Goal: Answer question/provide support

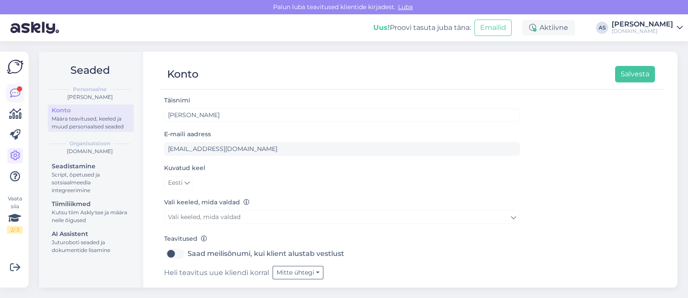
click at [22, 93] on div "Vaata siia 2 / 3 Võimalused Veendu, et Askly loob sulle väärtust. Sulge Ühenda …" at bounding box center [14, 170] width 29 height 236
click at [20, 94] on icon at bounding box center [15, 93] width 10 height 10
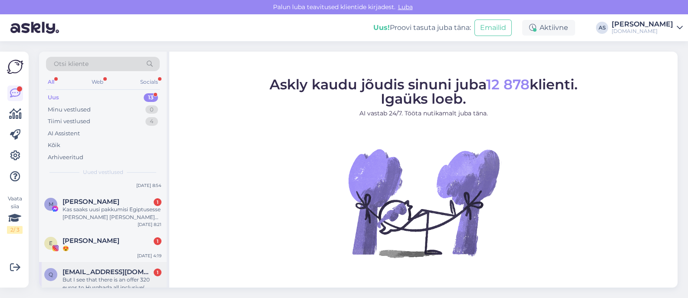
scroll to position [386, 0]
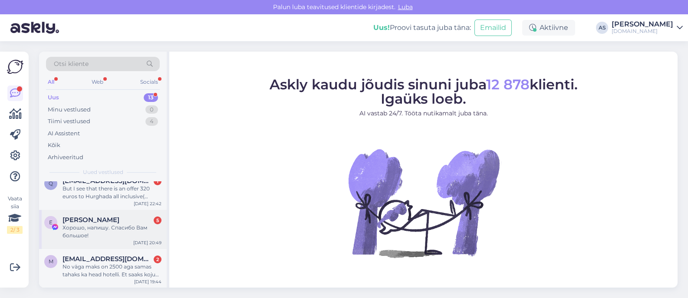
click at [125, 235] on div "Хорошо, напишу. Спасибо Вам большое!" at bounding box center [112, 232] width 99 height 16
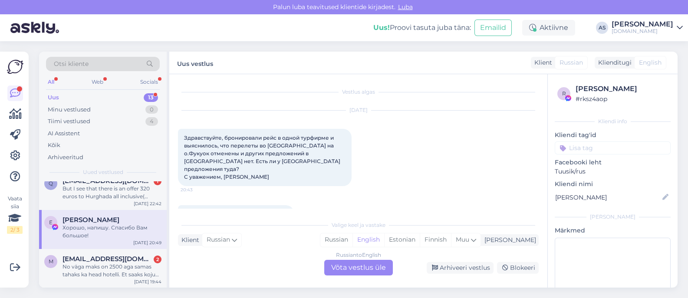
scroll to position [160, 0]
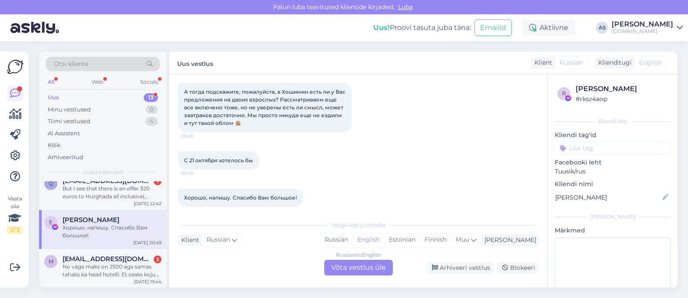
click at [361, 270] on div "Russian to English Võta vestlus üle" at bounding box center [358, 268] width 69 height 16
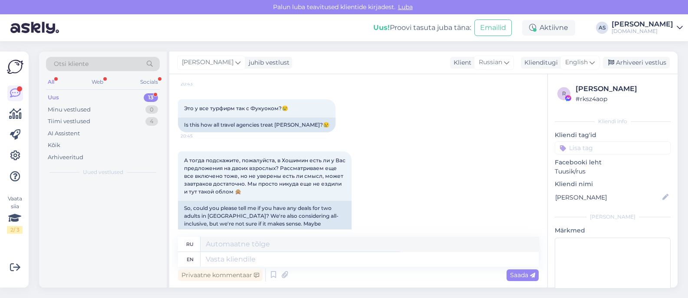
scroll to position [0, 0]
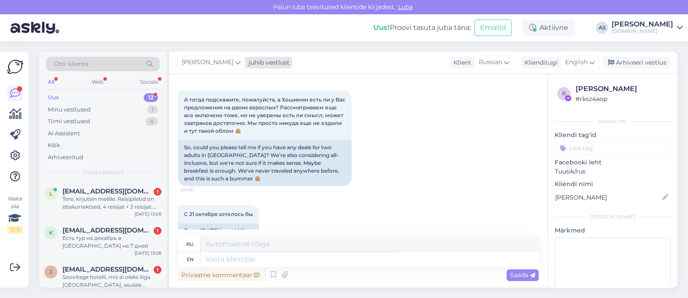
click at [250, 68] on div "[PERSON_NAME] juhib vestlust" at bounding box center [234, 63] width 115 height 12
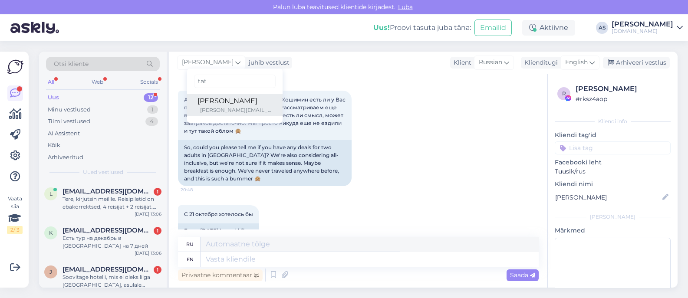
type input "tat"
click at [232, 105] on div "[PERSON_NAME]" at bounding box center [235, 101] width 75 height 10
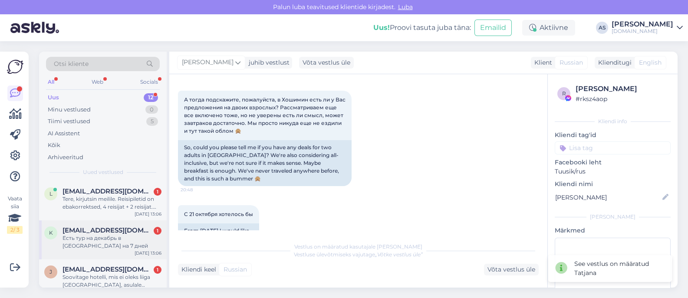
click at [126, 235] on div "Есть тур на декабрь в [GEOGRAPHIC_DATA] на 7 дней" at bounding box center [112, 243] width 99 height 16
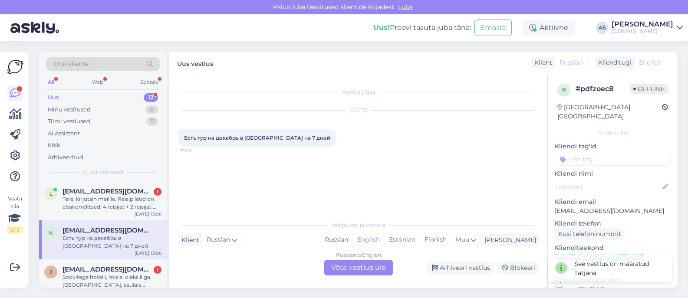
click at [347, 261] on div "Russian to English Võta vestlus üle" at bounding box center [358, 268] width 69 height 16
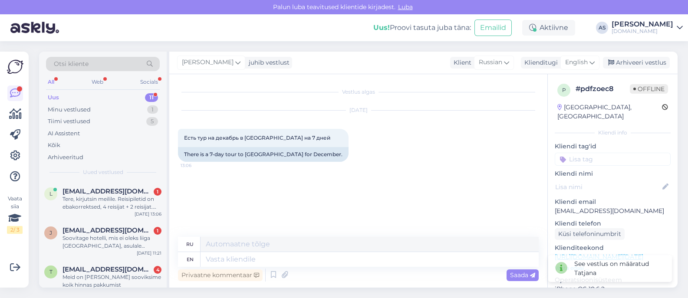
click at [345, 268] on div "Privaatne kommentaar Saada" at bounding box center [358, 275] width 361 height 17
click at [250, 62] on div "juhib vestlust" at bounding box center [267, 62] width 44 height 9
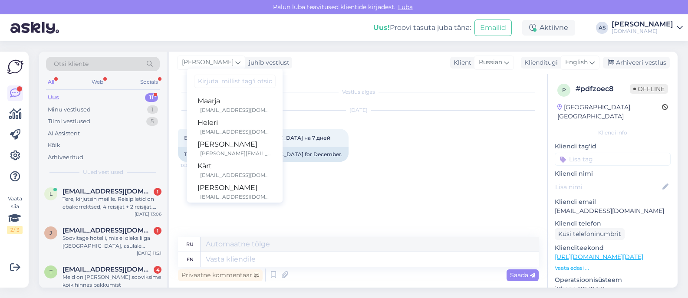
type input "y"
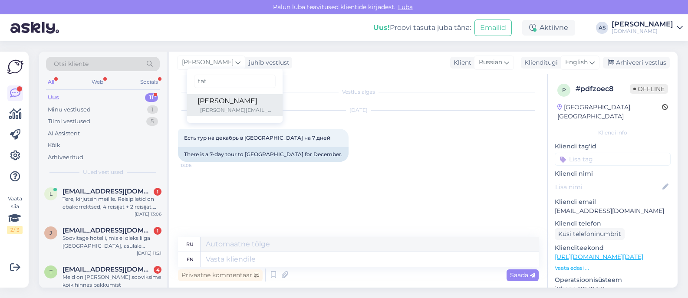
type input "tat"
click at [239, 103] on div "[PERSON_NAME]" at bounding box center [235, 101] width 75 height 10
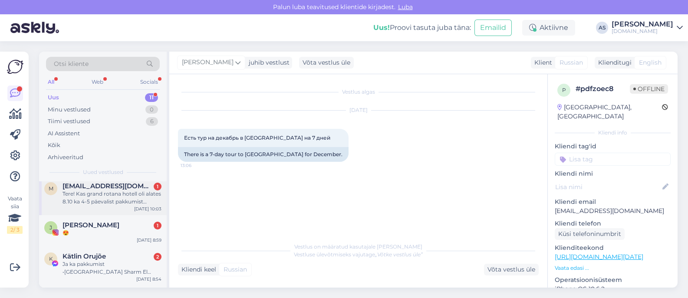
scroll to position [145, 0]
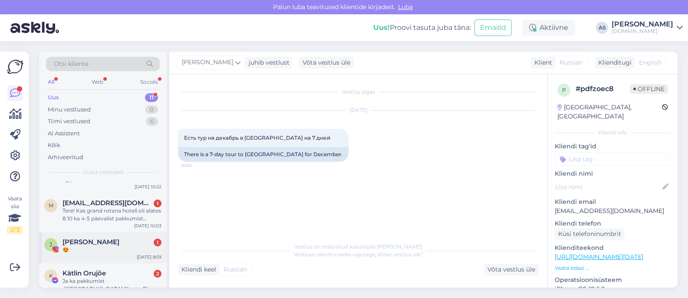
click at [126, 232] on div "J [PERSON_NAME] 1 😍 [DATE] 8:59" at bounding box center [103, 247] width 128 height 31
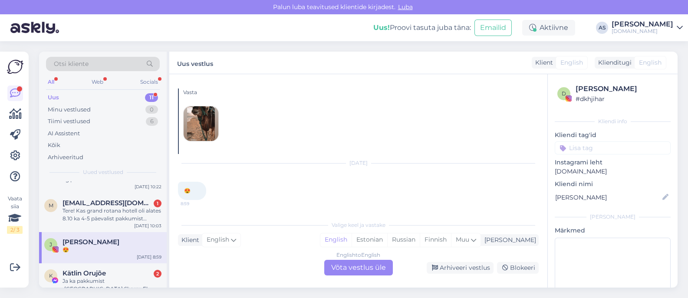
scroll to position [17, 0]
click at [482, 264] on div "Arhiveeri vestlus" at bounding box center [460, 268] width 67 height 12
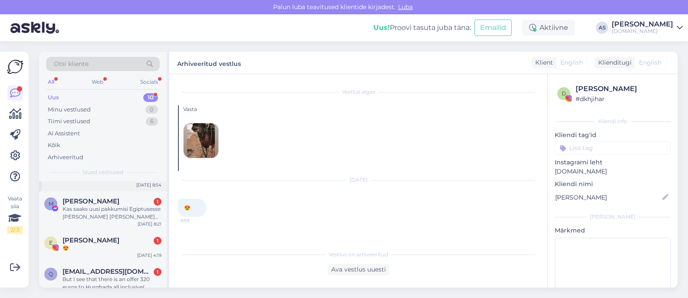
scroll to position [276, 0]
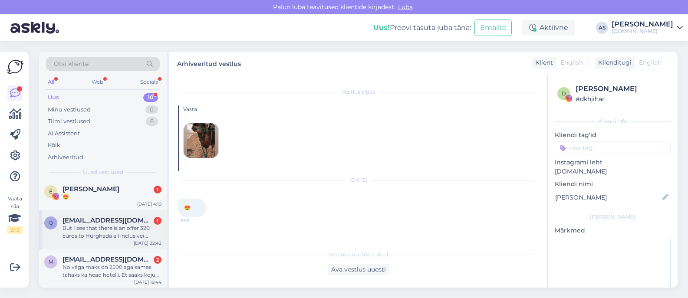
click at [120, 231] on div "But I see that there is an offer 320 euros to Hurghada all inclusive( [GEOGRAPH…" at bounding box center [112, 233] width 99 height 16
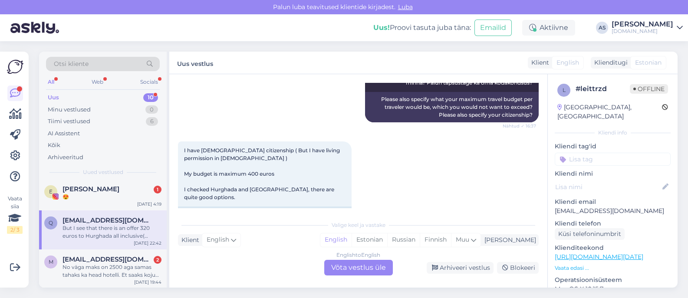
scroll to position [389, 0]
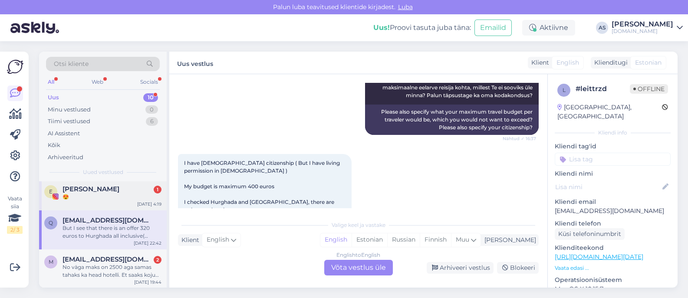
click at [116, 207] on div "E [PERSON_NAME] 1 😍 [DATE] 4:19" at bounding box center [103, 194] width 128 height 31
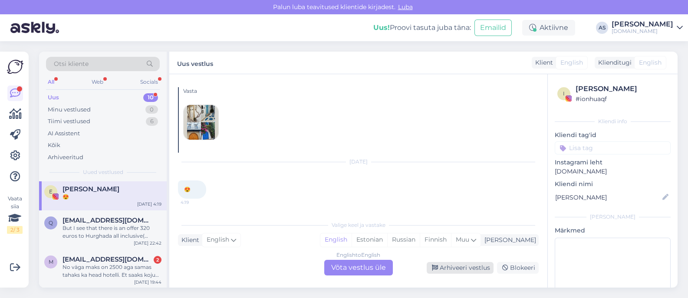
scroll to position [483, 0]
click at [453, 268] on div "Arhiveeri vestlus" at bounding box center [460, 268] width 67 height 12
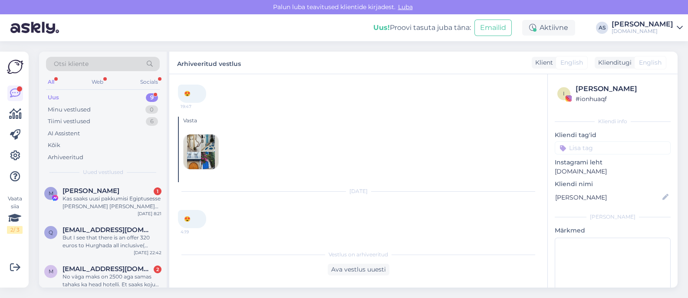
scroll to position [245, 0]
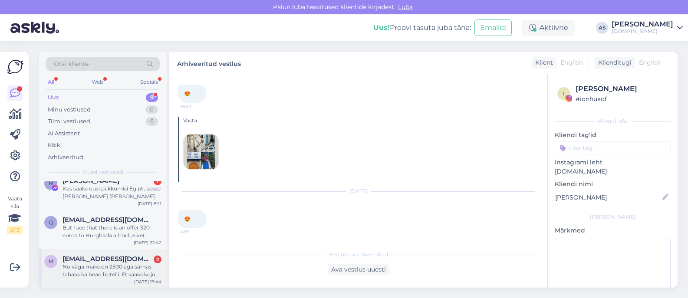
click at [124, 263] on div "No väga maks on 2500 aga samas tahaks ka head hotelli. Et saaks koju [PERSON_NA…" at bounding box center [112, 271] width 99 height 16
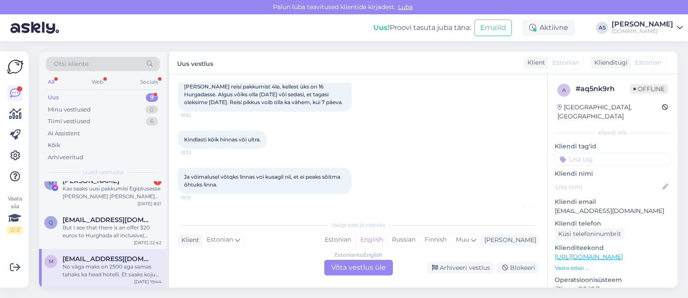
scroll to position [63, 0]
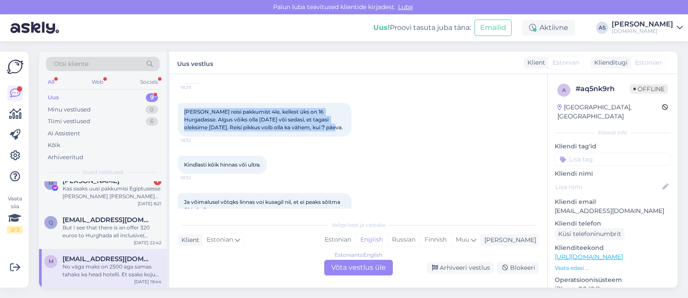
drag, startPoint x: 308, startPoint y: 127, endPoint x: 184, endPoint y: 113, distance: 125.0
click at [184, 113] on div "[PERSON_NAME] reisi pakkumist 4le, kellest üks on 16 Hurgadasse. Algus võiks ol…" at bounding box center [265, 120] width 174 height 34
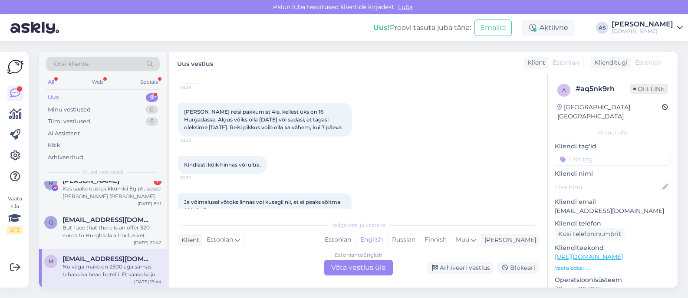
click at [315, 154] on div "Kindlasti kõik hinnas või ultra. 18:32" at bounding box center [358, 164] width 361 height 37
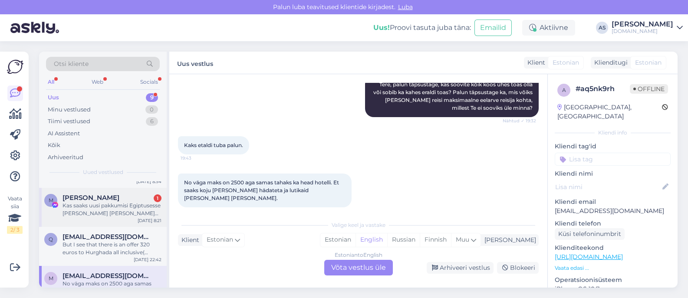
scroll to position [245, 0]
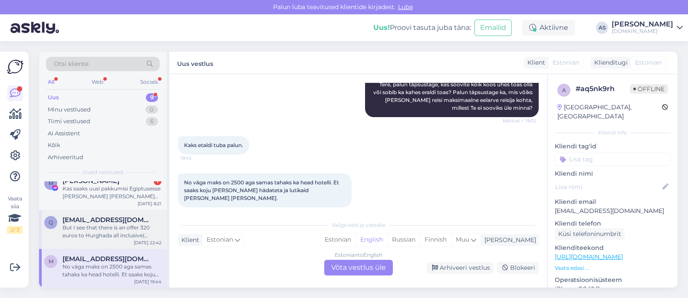
click at [124, 233] on div "But I see that there is an offer 320 euros to Hurghada all inclusive( [GEOGRAPH…" at bounding box center [112, 232] width 99 height 16
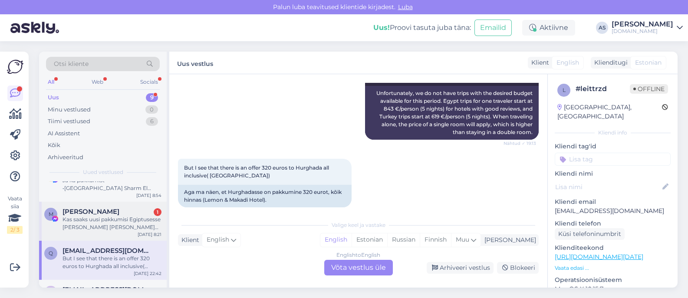
scroll to position [191, 0]
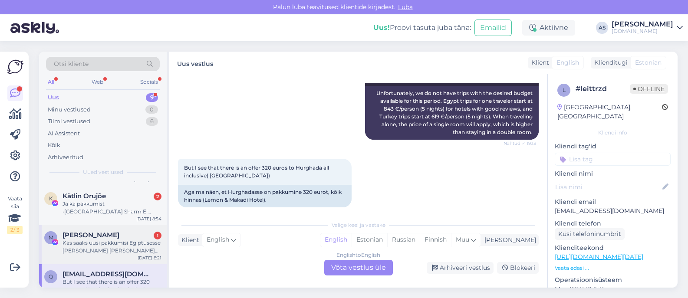
click at [126, 240] on div "Kas saaks uusi pakkumisi Egiptusesse [PERSON_NAME] [PERSON_NAME] [PERSON_NAME] …" at bounding box center [112, 247] width 99 height 16
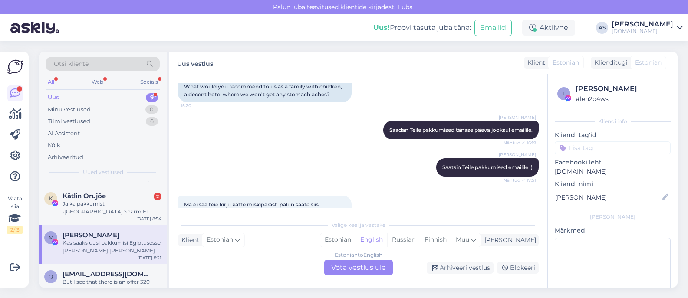
scroll to position [4809, 0]
click at [545, 201] on div "Vestlus algas [DATE] Lilit [PERSON_NAME] pakkumise uuesti. Nähtud ✓ 9:10 Aitäh …" at bounding box center [423, 181] width 509 height 214
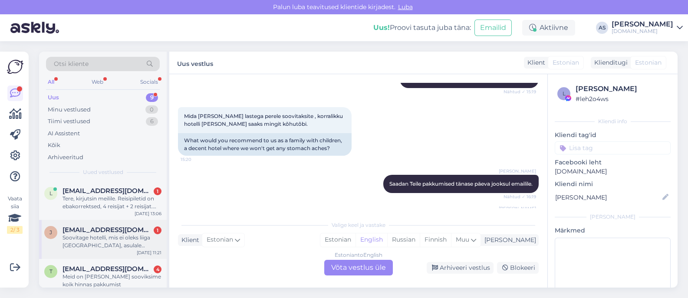
scroll to position [0, 0]
click at [124, 199] on div "Tere, kirjutsin meilile. Reisipiletid on ebakorrektsed, 4 reisijat + 2 reisijat…" at bounding box center [112, 203] width 99 height 16
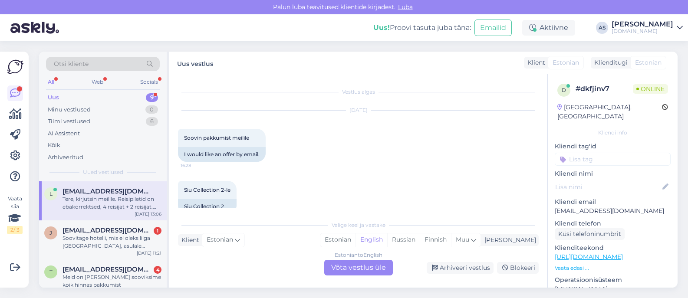
scroll to position [569, 0]
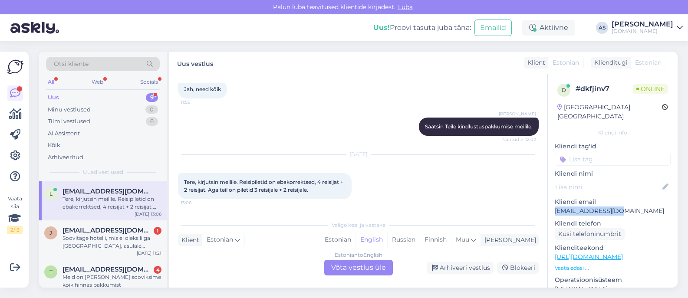
drag, startPoint x: 612, startPoint y: 204, endPoint x: 552, endPoint y: 204, distance: 60.4
click at [552, 204] on div "d # dkfjinv7 Online [GEOGRAPHIC_DATA], [GEOGRAPHIC_DATA] Kliendi info Kliendi t…" at bounding box center [613, 257] width 130 height 366
copy p "[EMAIL_ADDRESS][DOMAIN_NAME]"
click at [360, 264] on div "Estonian to English Võta vestlus üle" at bounding box center [358, 268] width 69 height 16
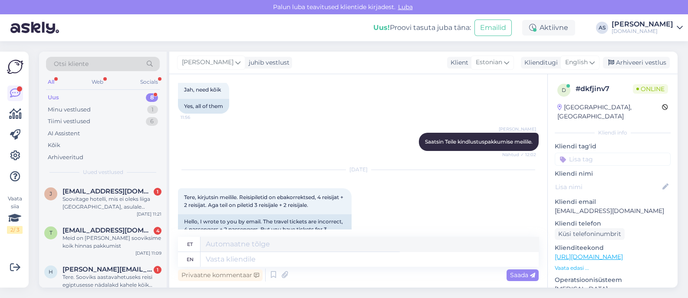
click at [583, 72] on div "[PERSON_NAME] juhib vestlust Klient Estonian Klienditugi English Arhiveeri vest…" at bounding box center [423, 63] width 509 height 23
click at [587, 59] on span "English" at bounding box center [576, 63] width 23 height 10
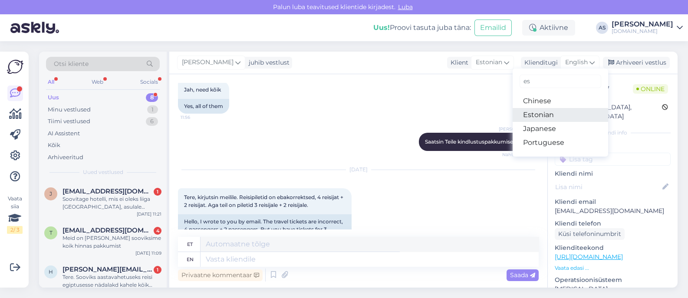
type input "es"
click at [543, 112] on link "Estonian" at bounding box center [561, 115] width 96 height 14
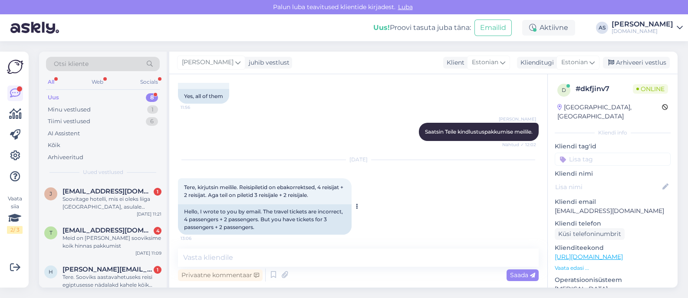
scroll to position [686, 0]
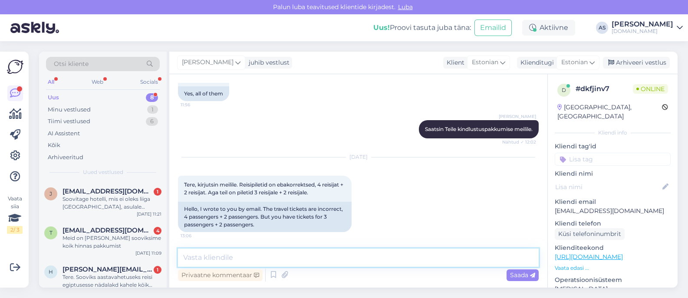
click at [236, 250] on textarea at bounding box center [358, 258] width 361 height 18
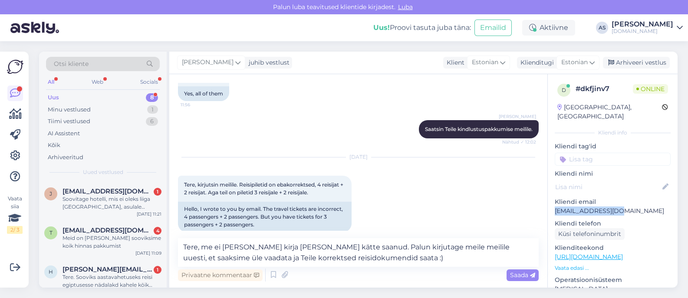
drag, startPoint x: 567, startPoint y: 198, endPoint x: 550, endPoint y: 200, distance: 17.0
click at [550, 199] on div "d # dkfjinv7 Online [GEOGRAPHIC_DATA], [GEOGRAPHIC_DATA] Kliendi info Kliendi t…" at bounding box center [613, 257] width 130 height 366
copy p "[EMAIL_ADDRESS][DOMAIN_NAME]"
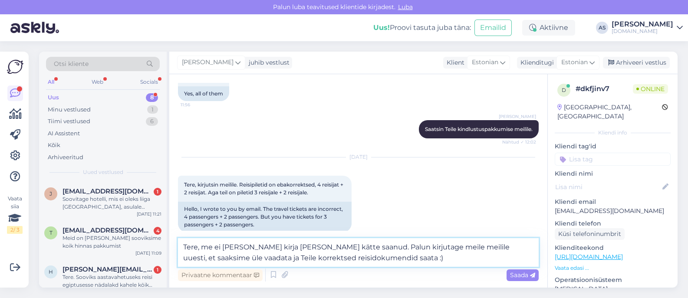
drag, startPoint x: 363, startPoint y: 258, endPoint x: 205, endPoint y: 248, distance: 158.3
click at [205, 248] on textarea "Tere, me ei [PERSON_NAME] kirja [PERSON_NAME] kätte saanud. Palun kirjutage mei…" at bounding box center [358, 252] width 361 height 29
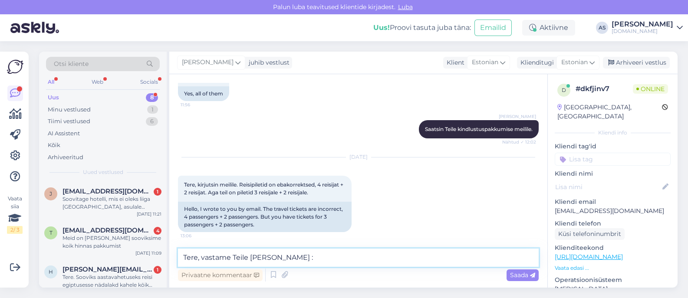
type textarea "Tere, vastame Teile [PERSON_NAME] :)"
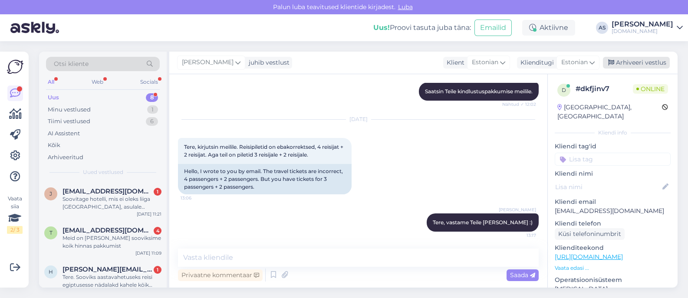
click at [626, 59] on div "Arhiveeri vestlus" at bounding box center [636, 63] width 67 height 12
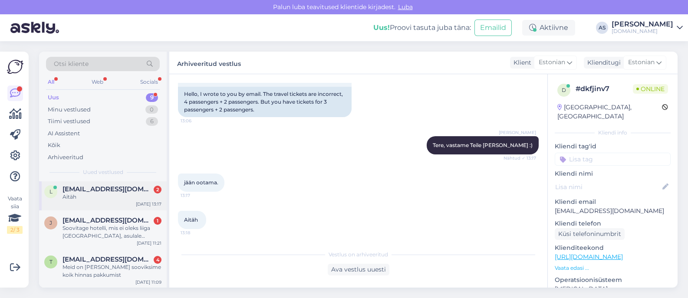
scroll to position [0, 0]
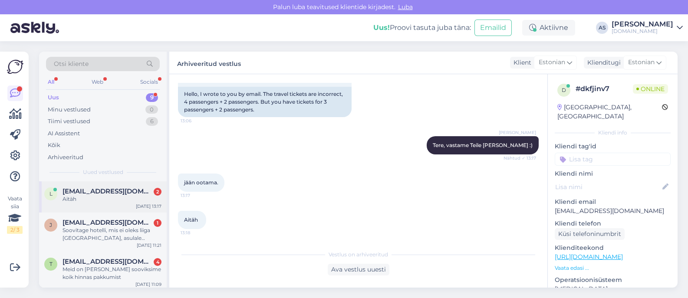
click at [101, 203] on div "l [EMAIL_ADDRESS][DOMAIN_NAME] 2 Aitäh [DATE] 13:17" at bounding box center [103, 197] width 128 height 31
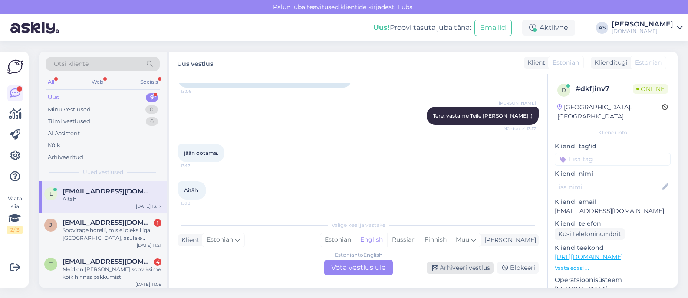
click at [463, 266] on div "Arhiveeri vestlus" at bounding box center [460, 268] width 67 height 12
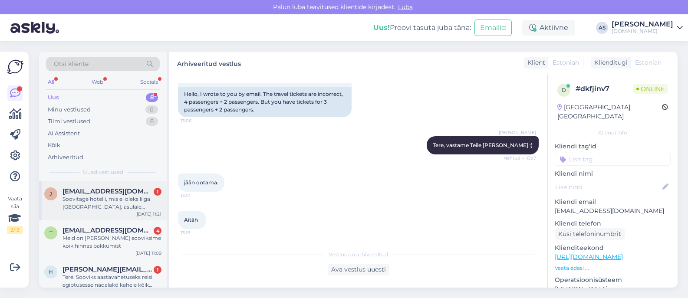
click at [96, 200] on div "Soovitage hotelli, mis ei oleks liiga [GEOGRAPHIC_DATA], asulale lähedal, et li…" at bounding box center [112, 203] width 99 height 16
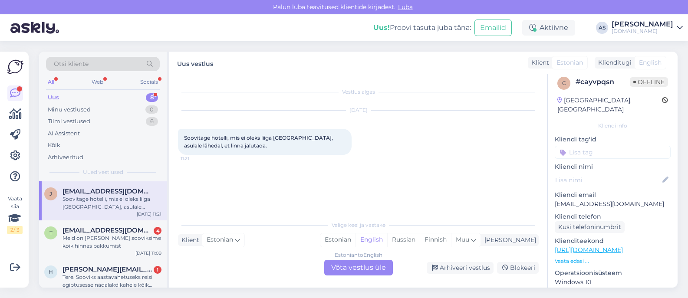
scroll to position [0, 0]
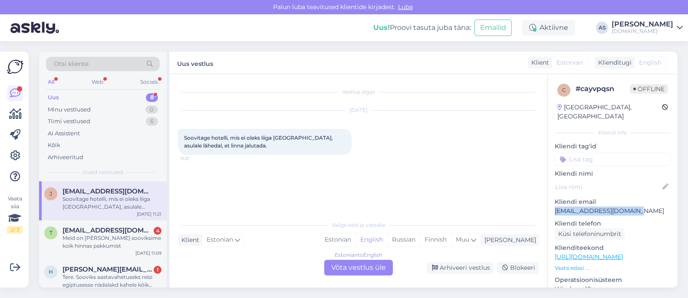
drag, startPoint x: 644, startPoint y: 202, endPoint x: 554, endPoint y: 202, distance: 90.3
click at [554, 202] on div "c # cayvpqsn Offline [GEOGRAPHIC_DATA], [GEOGRAPHIC_DATA] Kliendi info Kliendi …" at bounding box center [613, 257] width 130 height 366
click at [568, 207] on p "[EMAIL_ADDRESS][DOMAIN_NAME]" at bounding box center [613, 211] width 116 height 9
drag, startPoint x: 553, startPoint y: 202, endPoint x: 645, endPoint y: 203, distance: 92.1
click at [645, 203] on div "c # cayvpqsn Offline [GEOGRAPHIC_DATA], [GEOGRAPHIC_DATA] Kliendi info Kliendi …" at bounding box center [613, 257] width 130 height 366
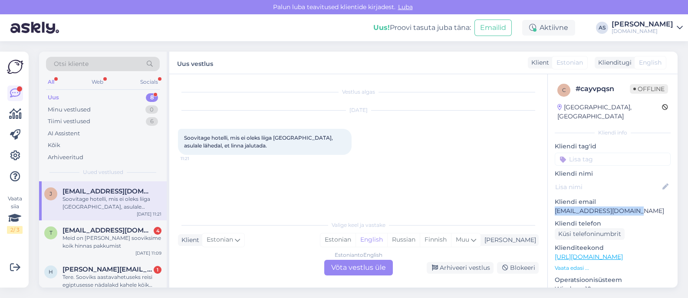
click at [625, 207] on p "[EMAIL_ADDRESS][DOMAIN_NAME]" at bounding box center [613, 211] width 116 height 9
drag, startPoint x: 635, startPoint y: 201, endPoint x: 551, endPoint y: 202, distance: 84.3
click at [551, 202] on div "c # cayvpqsn Offline [GEOGRAPHIC_DATA], [GEOGRAPHIC_DATA] Kliendi info Kliendi …" at bounding box center [613, 257] width 130 height 366
click at [571, 207] on p "[EMAIL_ADDRESS][DOMAIN_NAME]" at bounding box center [613, 211] width 116 height 9
click at [564, 207] on p "[EMAIL_ADDRESS][DOMAIN_NAME]" at bounding box center [613, 211] width 116 height 9
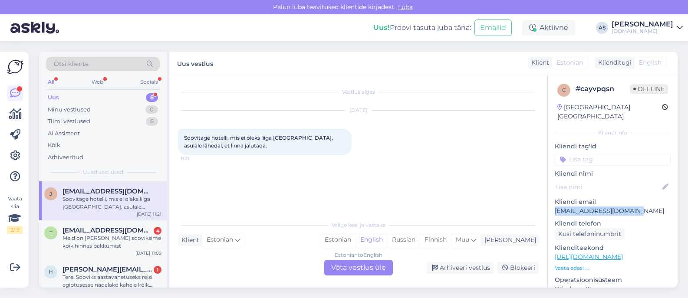
drag, startPoint x: 555, startPoint y: 203, endPoint x: 634, endPoint y: 203, distance: 79.0
click at [634, 207] on p "[EMAIL_ADDRESS][DOMAIN_NAME]" at bounding box center [613, 211] width 116 height 9
drag, startPoint x: 620, startPoint y: 201, endPoint x: 550, endPoint y: 206, distance: 70.1
click at [550, 206] on div "c # cayvpqsn Offline [GEOGRAPHIC_DATA], [GEOGRAPHIC_DATA] Kliendi info Kliendi …" at bounding box center [613, 257] width 130 height 366
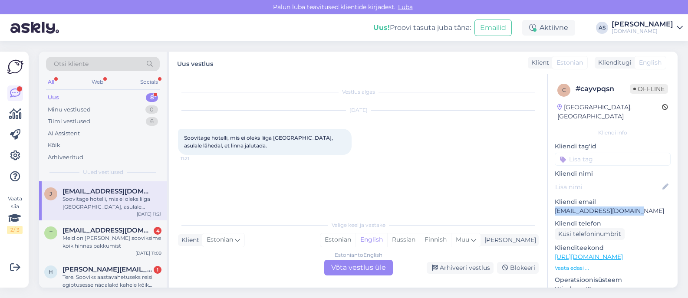
click at [557, 207] on p "[EMAIL_ADDRESS][DOMAIN_NAME]" at bounding box center [613, 211] width 116 height 9
drag, startPoint x: 555, startPoint y: 202, endPoint x: 649, endPoint y: 199, distance: 93.8
click at [649, 207] on p "[EMAIL_ADDRESS][DOMAIN_NAME]" at bounding box center [613, 211] width 116 height 9
click at [608, 207] on p "[EMAIL_ADDRESS][DOMAIN_NAME]" at bounding box center [613, 211] width 116 height 9
click at [582, 254] on div "Klienditeekond [URL][DOMAIN_NAME] Vaata edasi ..." at bounding box center [613, 258] width 116 height 29
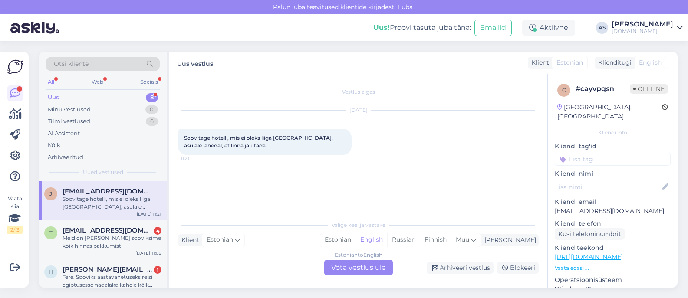
click at [581, 264] on p "Vaata edasi ..." at bounding box center [613, 268] width 116 height 8
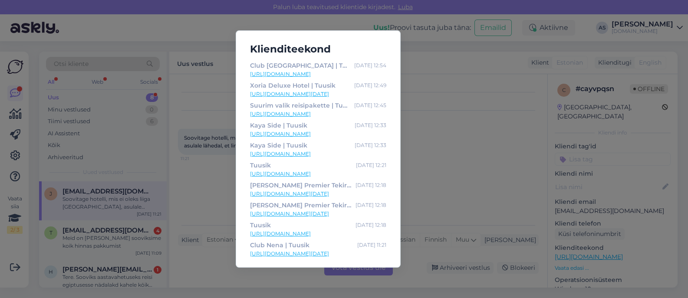
click at [469, 176] on div "Klienditeekond Club [GEOGRAPHIC_DATA] | Tuusik [DATE] 12:54 [URL][DOMAIN_NAME] …" at bounding box center [344, 149] width 688 height 298
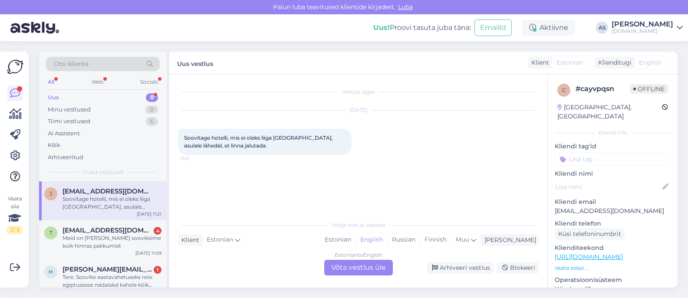
click at [367, 269] on div "Estonian to English Võta vestlus üle" at bounding box center [358, 268] width 69 height 16
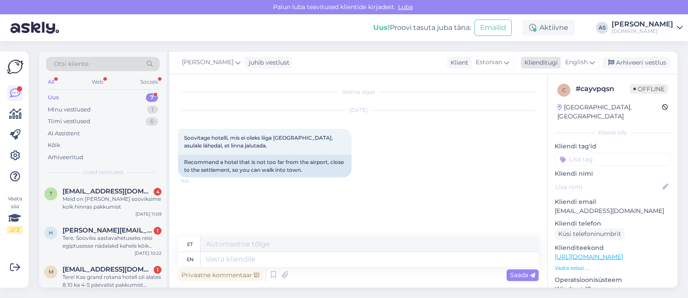
click at [591, 64] on icon at bounding box center [592, 63] width 5 height 10
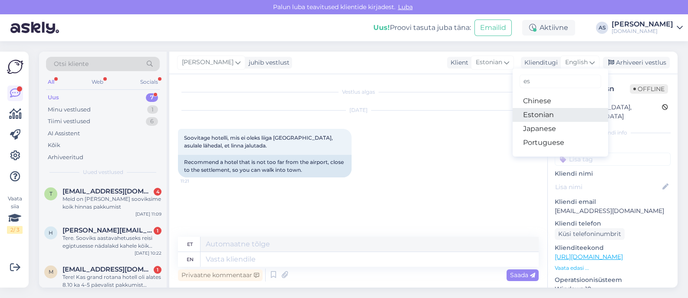
click at [565, 116] on link "Estonian" at bounding box center [561, 115] width 96 height 14
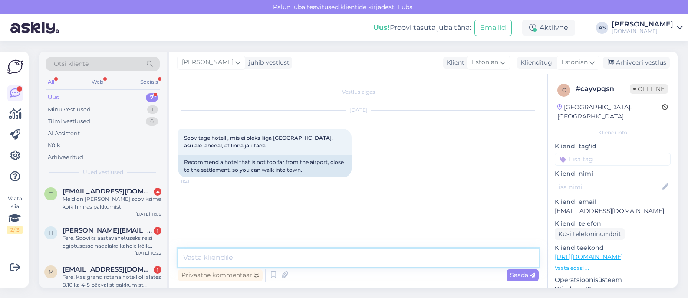
click at [349, 262] on textarea at bounding box center [358, 258] width 361 height 18
type textarea "Tere, [PERSON_NAME]! Soovituste jagamiseks palun täpsustage, mis sihtkoht Teile…"
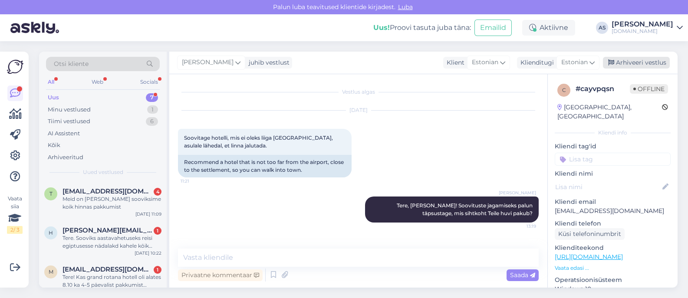
click at [647, 64] on div "Arhiveeri vestlus" at bounding box center [636, 63] width 67 height 12
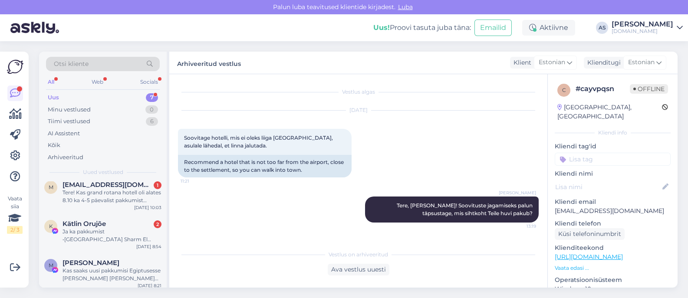
scroll to position [167, 0]
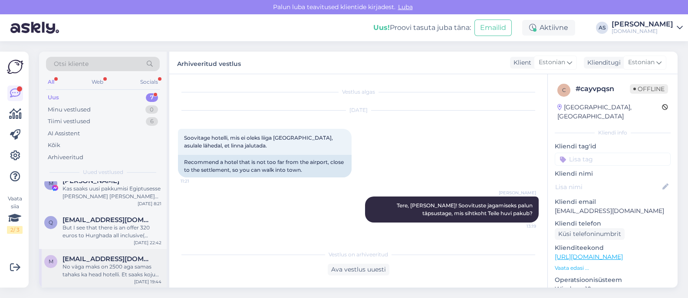
click at [112, 268] on div "No väga maks on 2500 aga samas tahaks ka head hotelli. Et saaks koju [PERSON_NA…" at bounding box center [112, 271] width 99 height 16
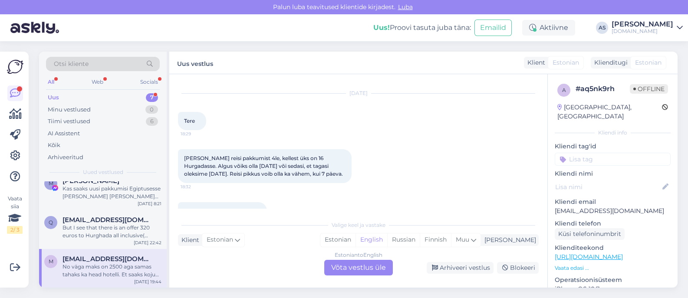
scroll to position [0, 0]
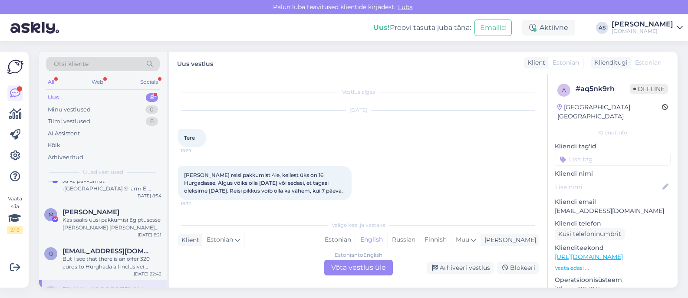
click at [133, 97] on div "Uus 8" at bounding box center [103, 98] width 114 height 12
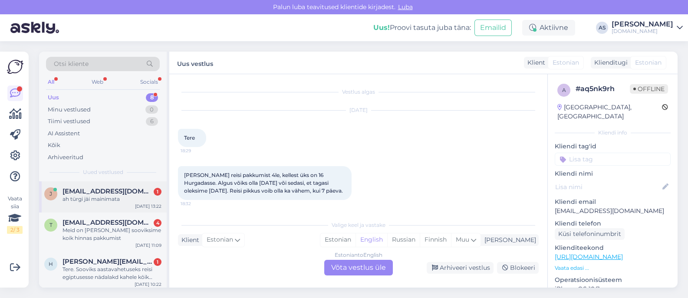
click at [125, 200] on div "ah türgi jäi mainimata" at bounding box center [112, 199] width 99 height 8
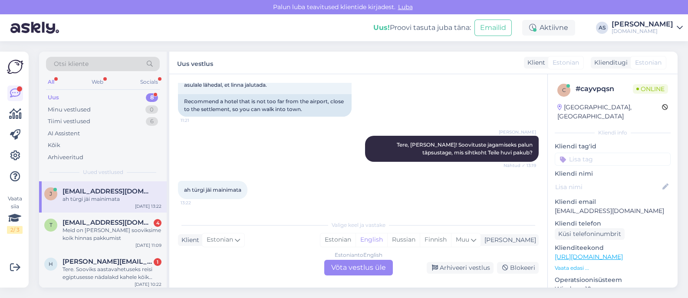
click at [360, 266] on div "Estonian to English Võta vestlus üle" at bounding box center [358, 268] width 69 height 16
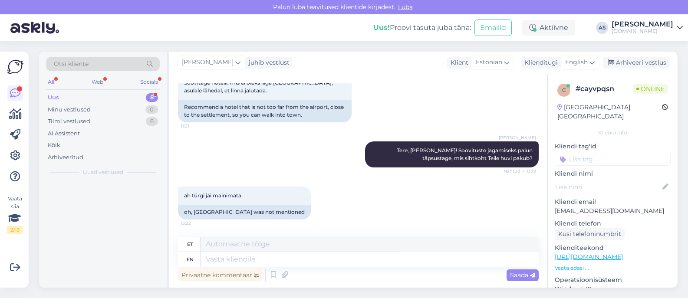
scroll to position [55, 0]
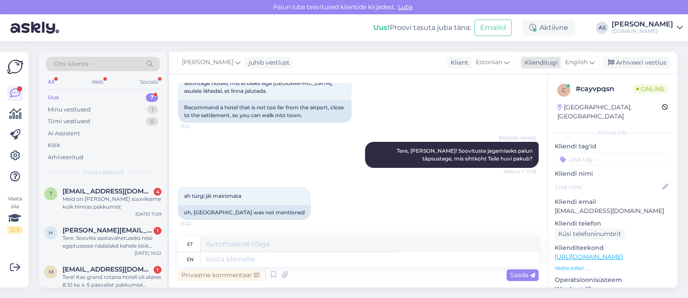
click at [590, 62] on div "English" at bounding box center [580, 63] width 39 height 14
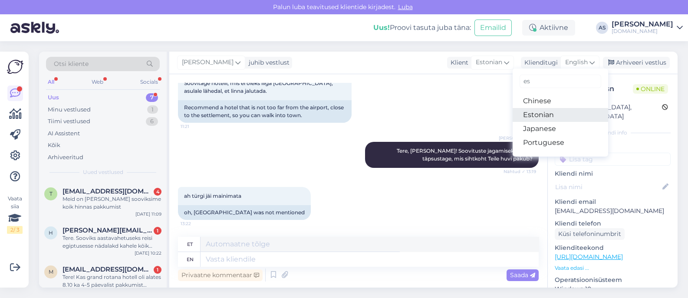
click at [543, 112] on link "Estonian" at bounding box center [561, 115] width 96 height 14
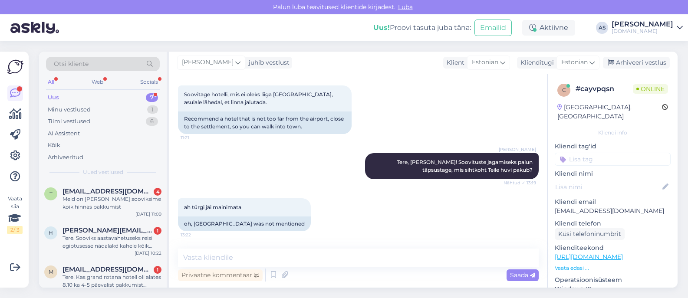
scroll to position [43, 0]
click at [364, 266] on textarea at bounding box center [358, 258] width 361 height 18
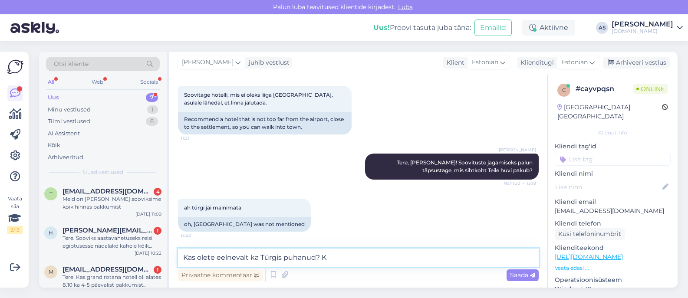
type textarea "Kas olete eelnevalt ka Türgis puhanud?"
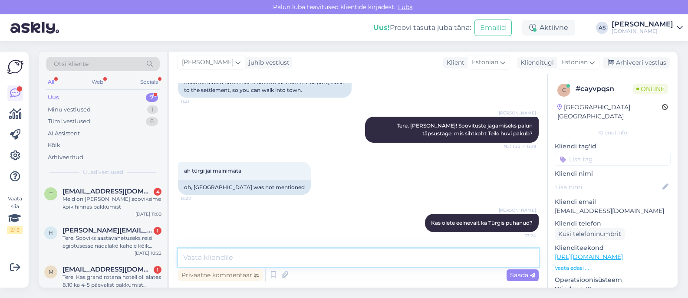
scroll to position [80, 0]
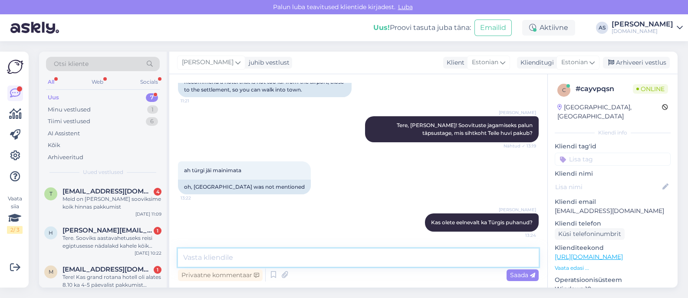
click at [419, 261] on textarea at bounding box center [358, 258] width 361 height 18
type textarea "Lisaks küsiksin, et [PERSON_NAME] reisida?"
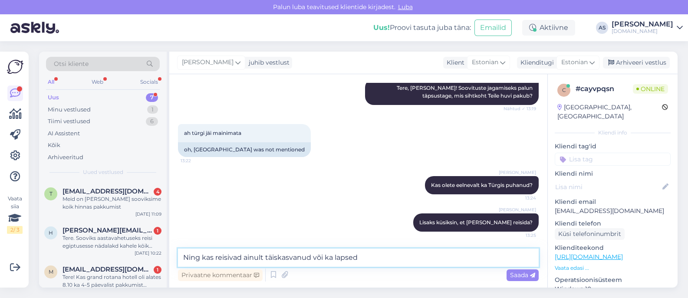
type textarea "Ning kas reisivad ainult täiskasvanud või ka lapsed?"
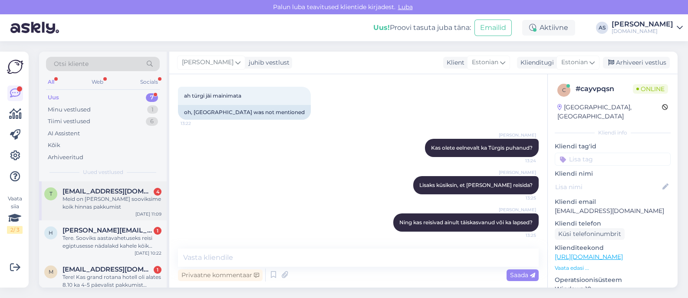
click at [122, 194] on span "[EMAIL_ADDRESS][DOMAIN_NAME]" at bounding box center [108, 192] width 90 height 8
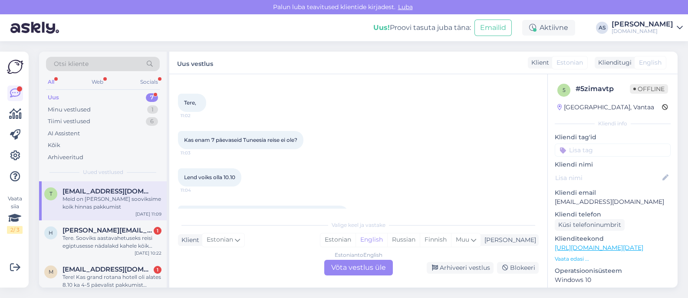
scroll to position [59, 0]
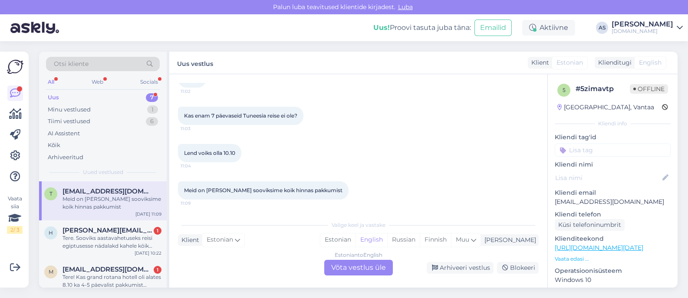
click at [377, 271] on div "Estonian to English Võta vestlus üle" at bounding box center [358, 268] width 69 height 16
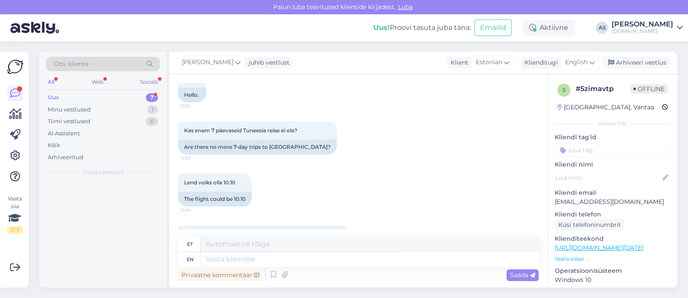
scroll to position [74, 0]
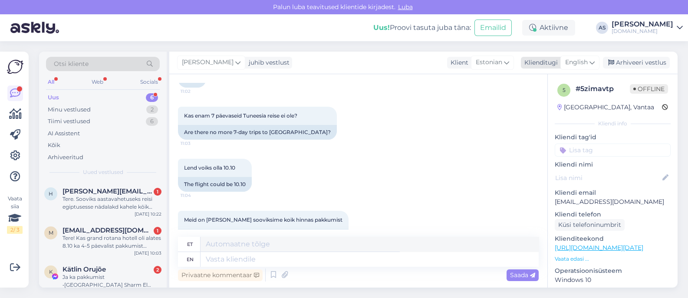
click at [592, 63] on icon at bounding box center [592, 63] width 5 height 10
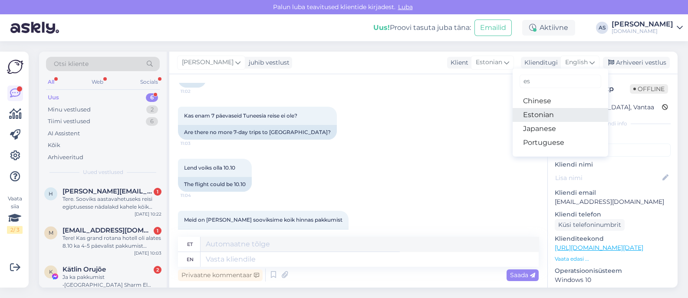
click at [556, 116] on link "Estonian" at bounding box center [561, 115] width 96 height 14
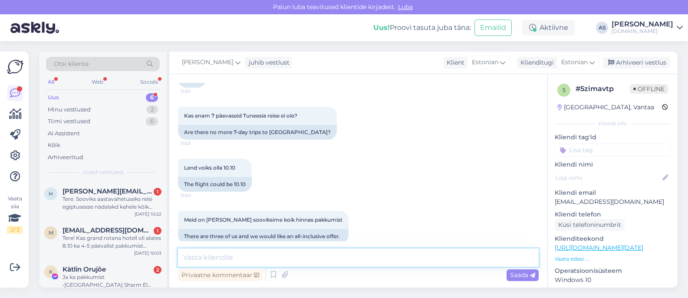
click at [310, 249] on textarea at bounding box center [358, 258] width 361 height 18
click at [303, 254] on textarea at bounding box center [358, 258] width 361 height 18
type textarea "Tere, esimene väljumine Tuneesiasse on 15.10 7-ööks"
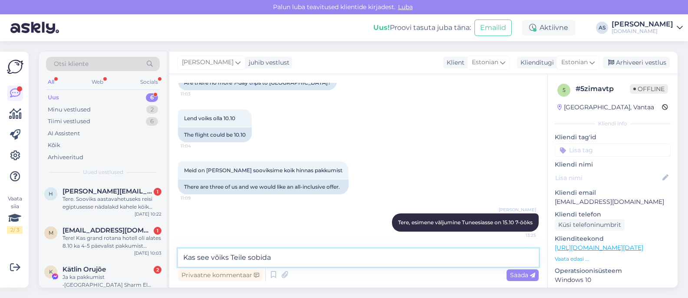
type textarea "Kas see võiks Teile sobida?"
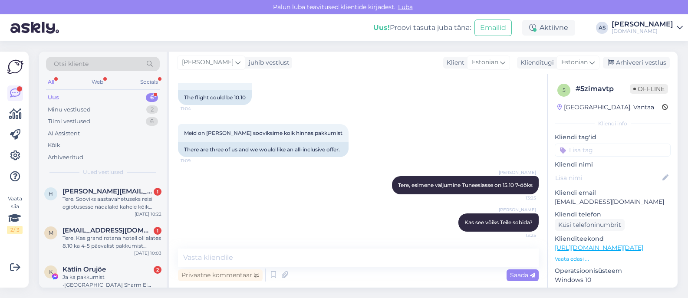
click at [645, 53] on div "[PERSON_NAME] juhib vestlust Klient Estonian Klienditugi Estonian es Chinese Es…" at bounding box center [423, 63] width 509 height 23
click at [657, 65] on div "Arhiveeri vestlus" at bounding box center [636, 63] width 67 height 12
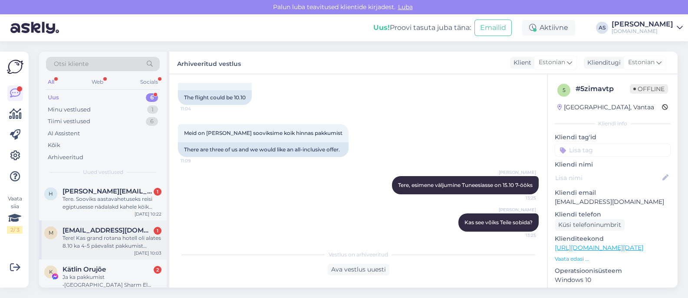
scroll to position [128, 0]
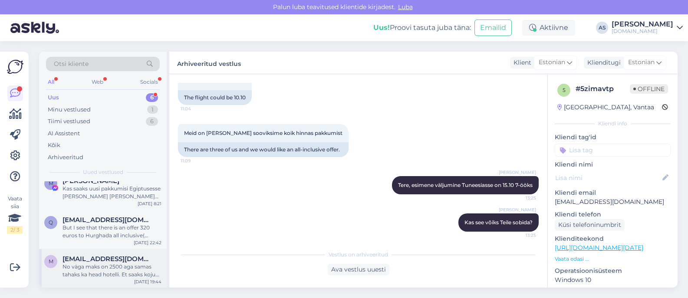
click at [126, 266] on div "No väga maks on 2500 aga samas tahaks ka head hotelli. Et saaks koju [PERSON_NA…" at bounding box center [112, 271] width 99 height 16
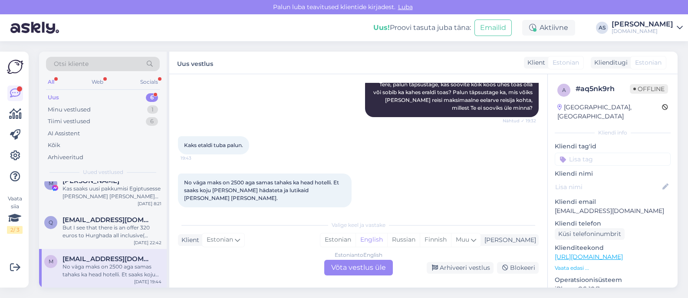
scroll to position [73, 0]
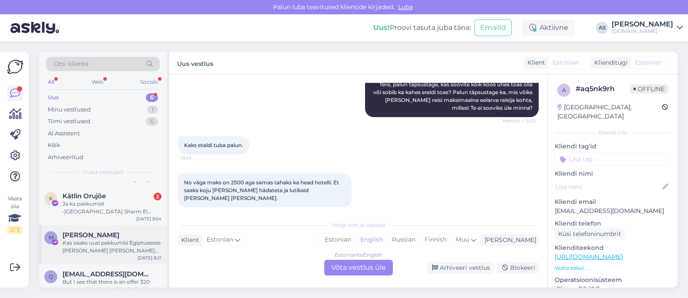
click at [118, 251] on div "Kas saaks uusi pakkumisi Egiptusesse [PERSON_NAME] [PERSON_NAME] [PERSON_NAME] …" at bounding box center [112, 247] width 99 height 16
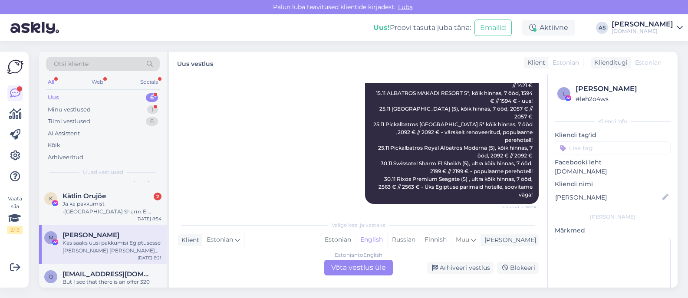
scroll to position [5026, 0]
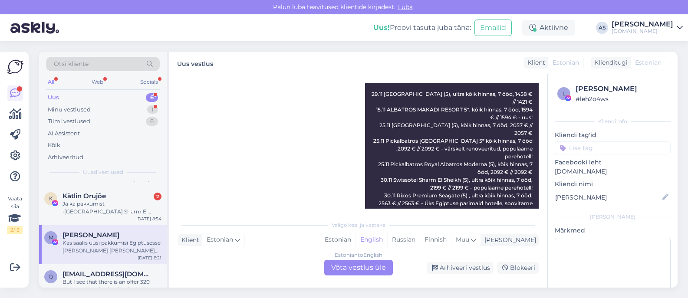
click at [547, 194] on div "Vestlus algas [DATE] Lilit [PERSON_NAME] pakkumise uuesti. Nähtud ✓ 9:10 Aitäh …" at bounding box center [423, 181] width 509 height 214
click at [356, 270] on div "Estonian to English Võta vestlus üle" at bounding box center [358, 268] width 69 height 16
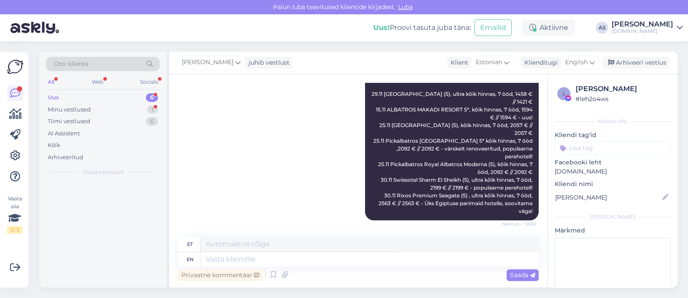
scroll to position [0, 0]
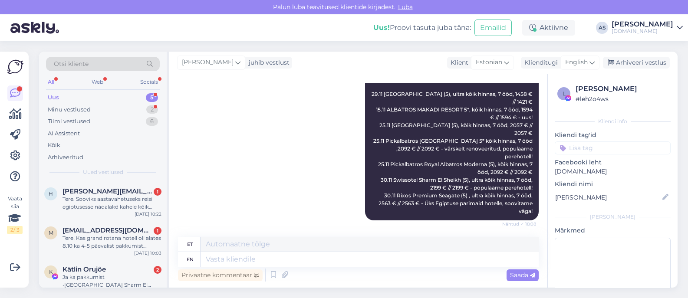
click at [585, 60] on span "English" at bounding box center [576, 63] width 23 height 10
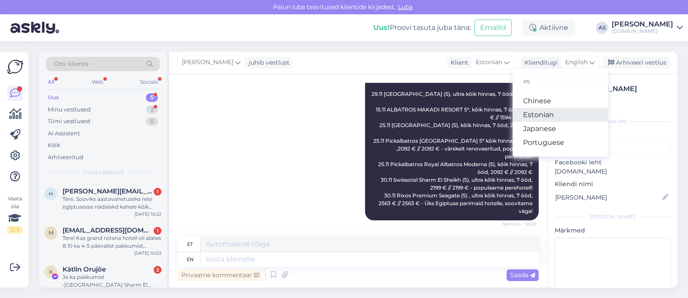
click at [565, 115] on link "Estonian" at bounding box center [561, 115] width 96 height 14
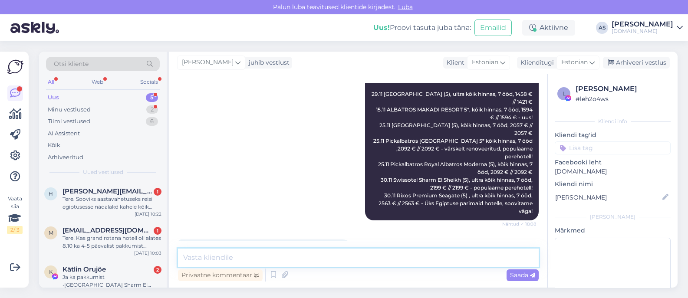
click at [294, 255] on textarea at bounding box center [358, 258] width 361 height 18
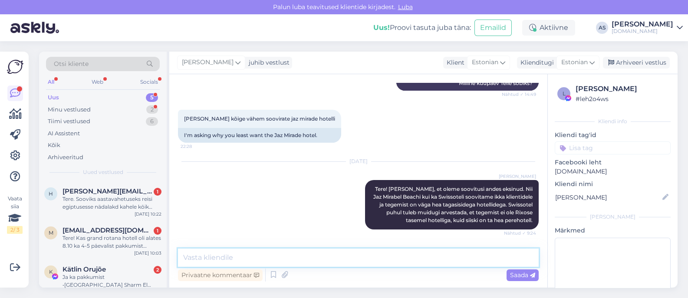
scroll to position [5840, 0]
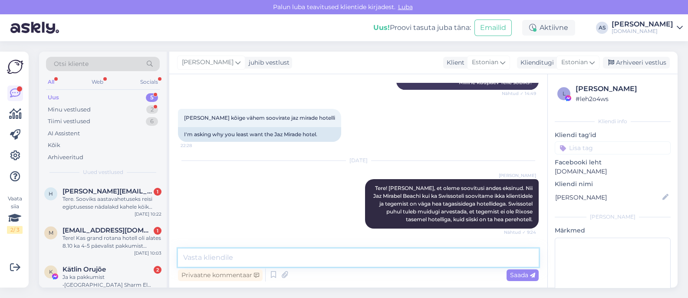
click at [258, 262] on textarea at bounding box center [358, 258] width 361 height 18
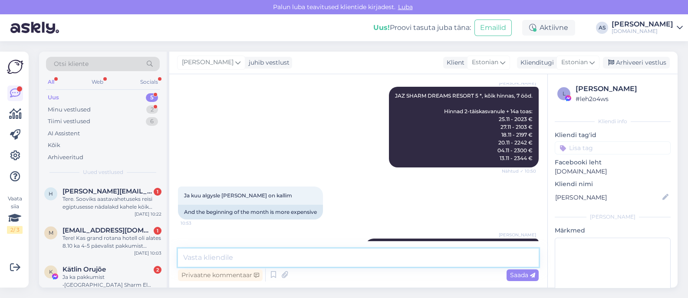
scroll to position [6427, 0]
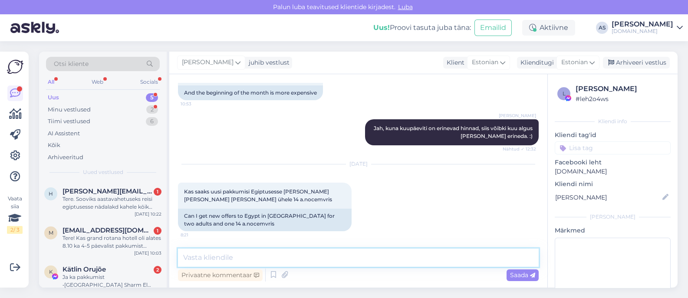
click at [356, 258] on textarea at bounding box center [358, 258] width 361 height 18
type textarea "[PERSON_NAME], [PERSON_NAME] soovite reisida ning milline on maksimaalne eelarv…"
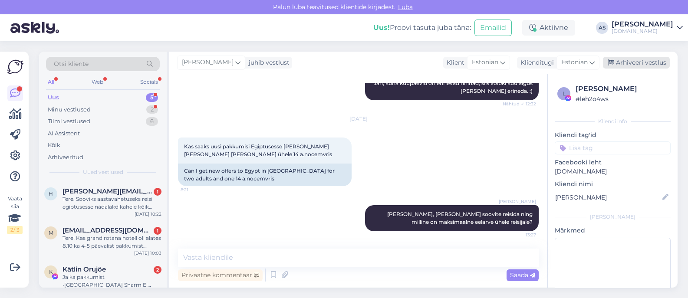
click at [636, 58] on div "Arhiveeri vestlus" at bounding box center [636, 63] width 67 height 12
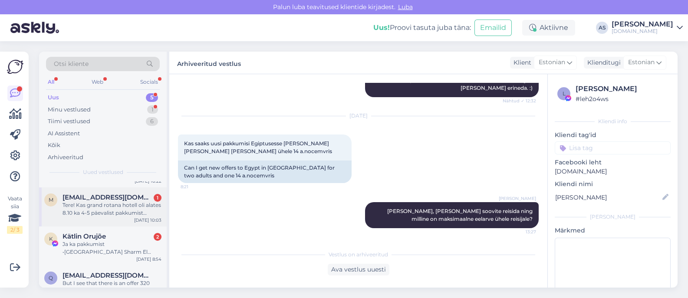
scroll to position [54, 0]
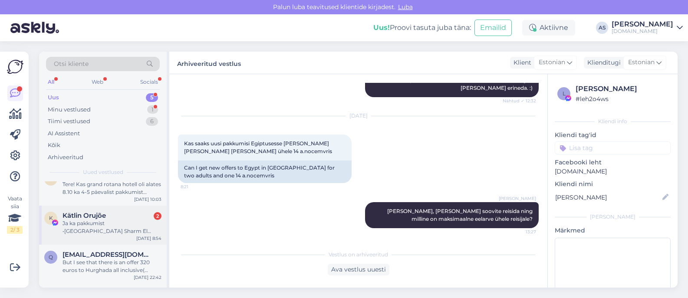
click at [132, 220] on div "Ja ka pakkumist •[GEOGRAPHIC_DATA] Sharm El Sheikh 5* kõik hinnas •[GEOGRAPHIC_…" at bounding box center [112, 228] width 99 height 16
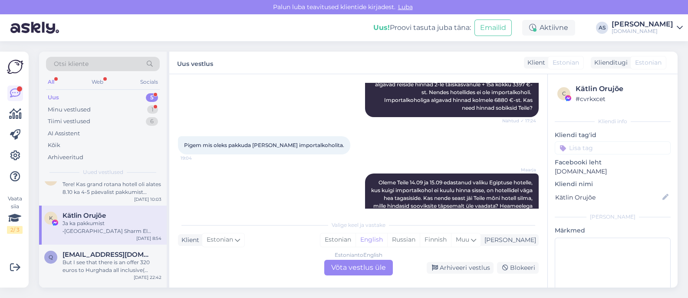
scroll to position [5749, 0]
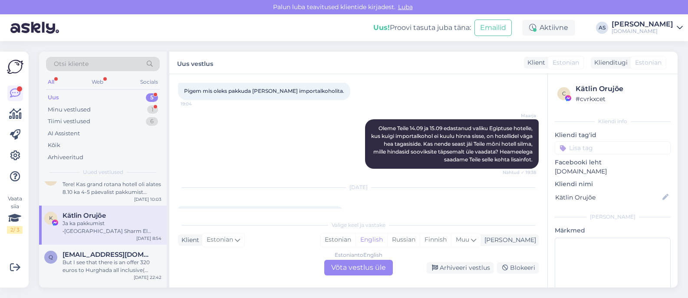
click at [371, 265] on div "Estonian to English Võta vestlus üle" at bounding box center [358, 268] width 69 height 16
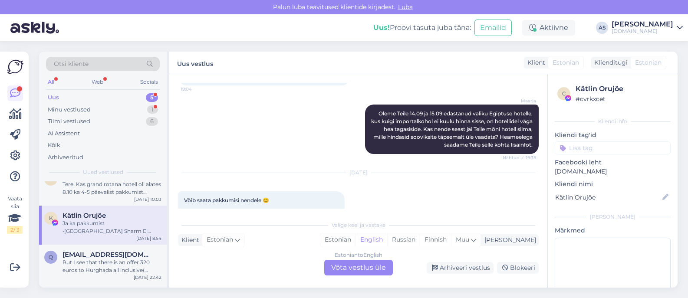
scroll to position [0, 0]
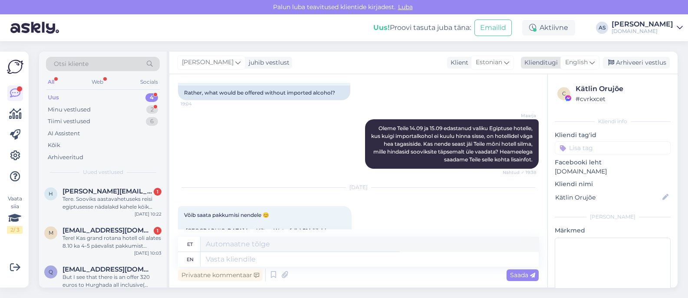
click at [591, 63] on icon at bounding box center [592, 63] width 5 height 10
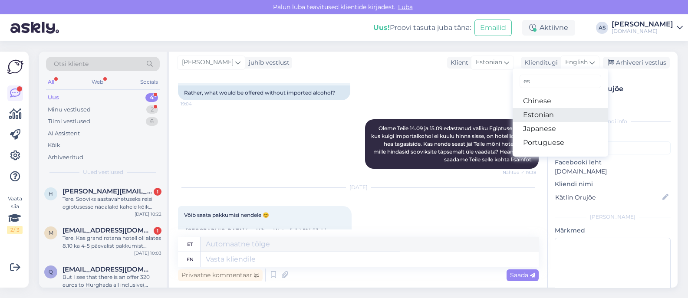
click at [556, 112] on link "Estonian" at bounding box center [561, 115] width 96 height 14
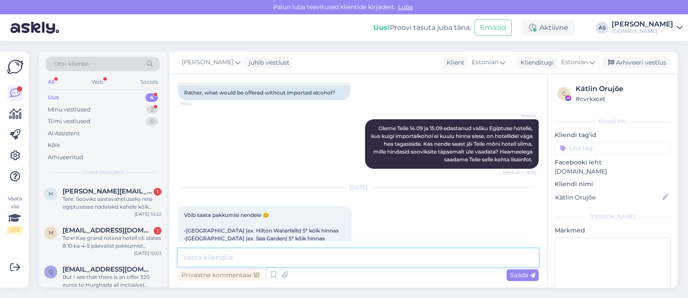
click at [337, 264] on textarea at bounding box center [358, 258] width 361 height 18
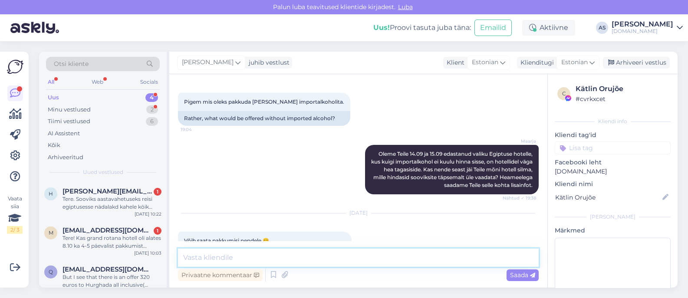
scroll to position [5846, 0]
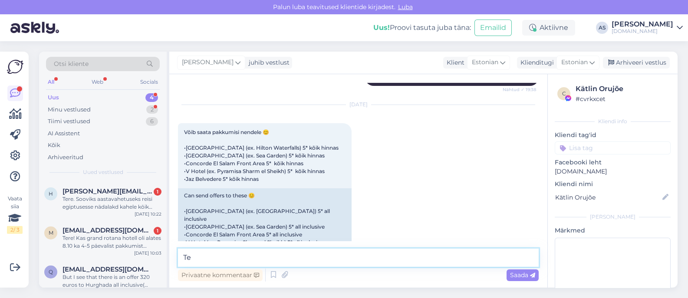
type textarea "T"
type textarea "Saadame Teile pakkumise meilile :)"
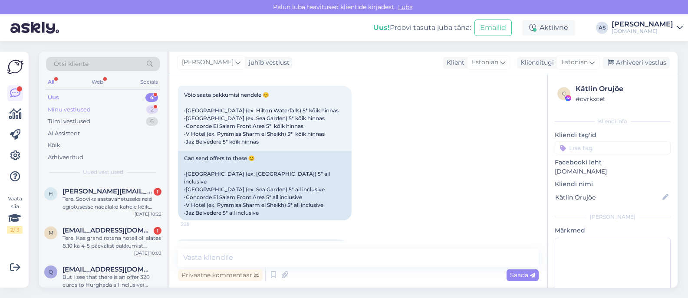
click at [139, 112] on div "Minu vestlused 2" at bounding box center [103, 110] width 114 height 12
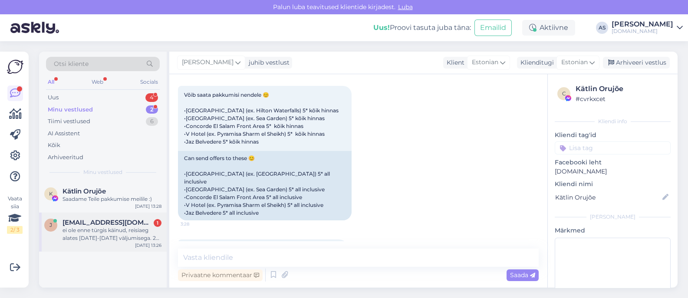
click at [124, 231] on div "ei ole enne türgis käinud, reisiaeg alates [DATE]-[DATE] väljumisega. 2 täiskas…" at bounding box center [112, 235] width 99 height 16
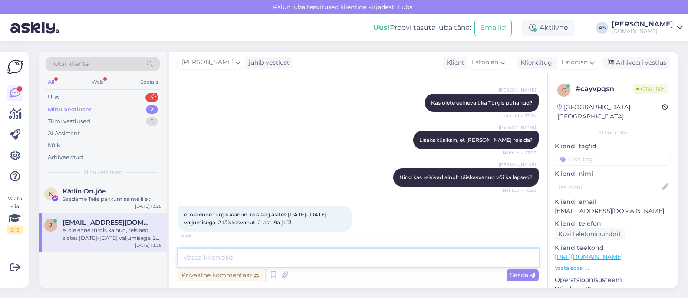
click at [289, 253] on textarea at bounding box center [358, 258] width 361 height 18
type textarea "M"
type textarea "Ning milline on maksimaalne eelarve perele kokku, et saaksime parimad valikud m…"
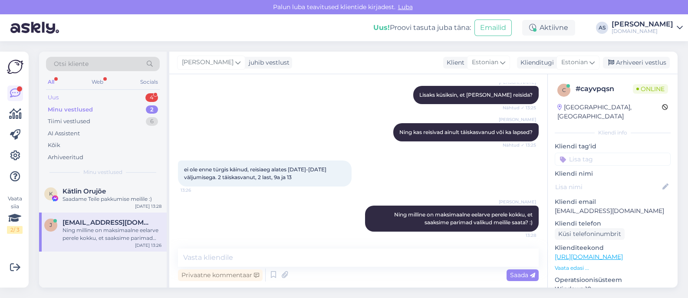
click at [143, 99] on div "Uus 4" at bounding box center [103, 98] width 114 height 12
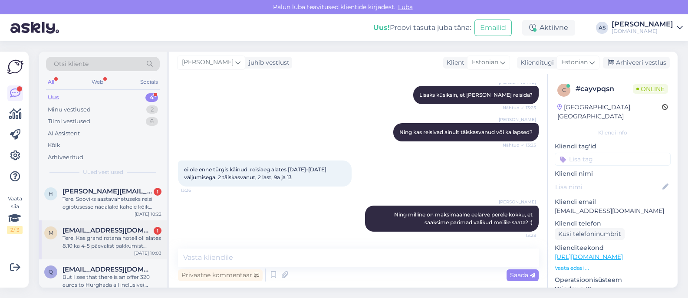
scroll to position [50, 0]
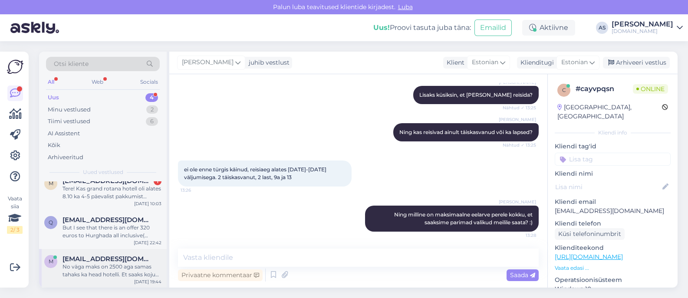
click at [109, 264] on div "No väga maks on 2500 aga samas tahaks ka head hotelli. Et saaks koju [PERSON_NA…" at bounding box center [112, 271] width 99 height 16
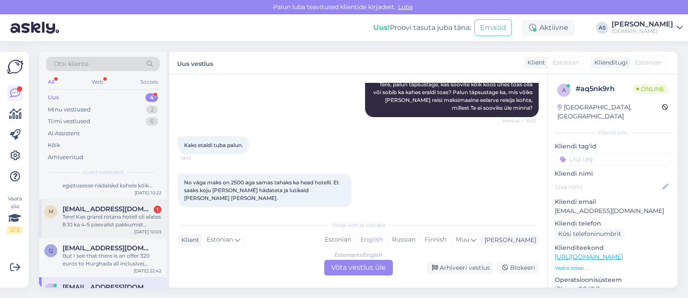
scroll to position [0, 0]
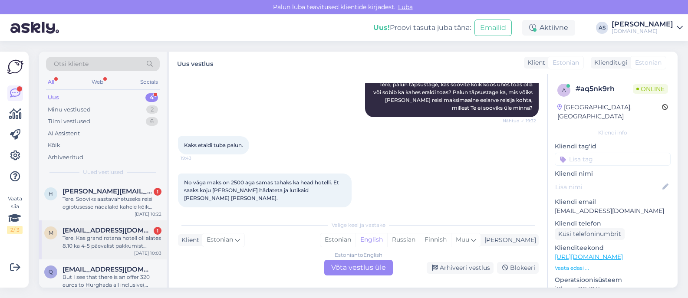
click at [118, 233] on span "[EMAIL_ADDRESS][DOMAIN_NAME]" at bounding box center [108, 231] width 90 height 8
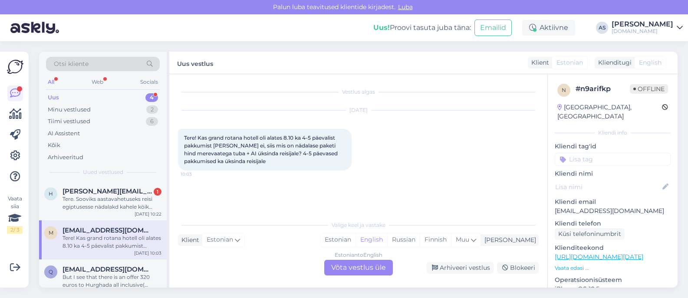
click at [375, 261] on div "Estonian to English Võta vestlus üle" at bounding box center [358, 268] width 69 height 16
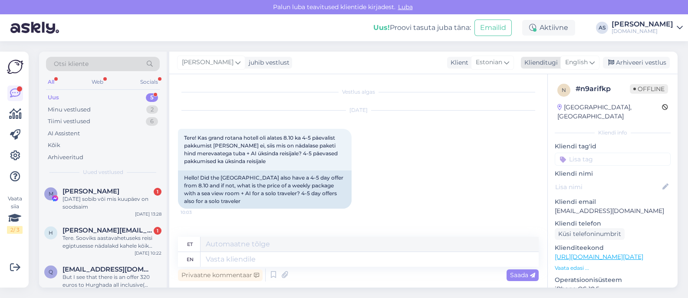
click at [589, 62] on div "English" at bounding box center [580, 63] width 39 height 14
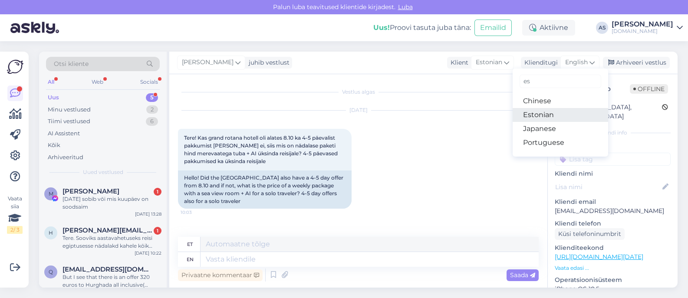
click at [553, 114] on link "Estonian" at bounding box center [561, 115] width 96 height 14
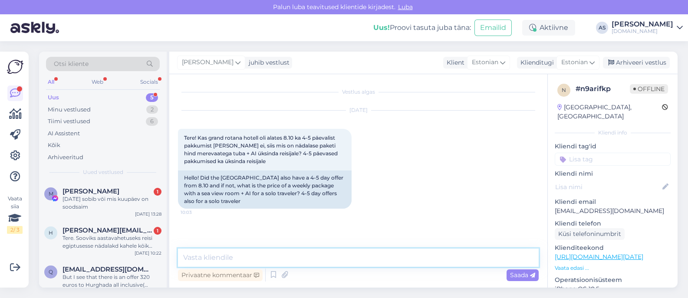
click at [285, 260] on textarea at bounding box center [358, 258] width 361 height 18
type textarea "Tere, saadame Teile pakkumise meilile :)"
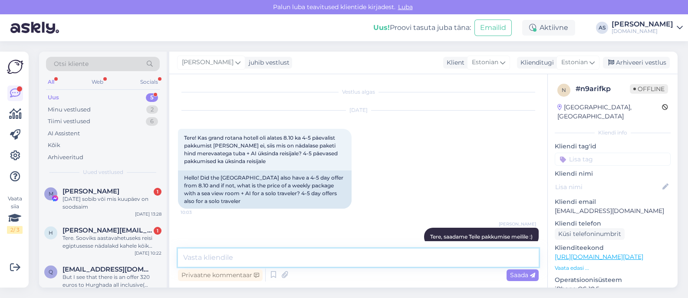
scroll to position [15, 0]
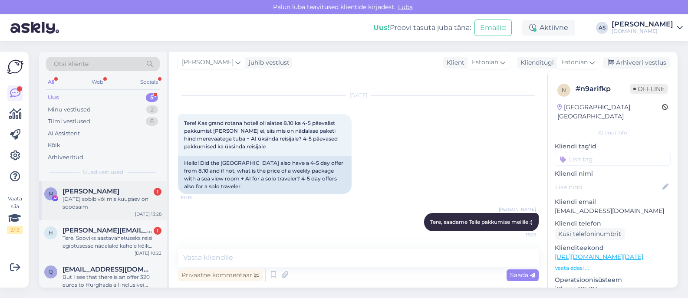
click at [112, 214] on div "M [PERSON_NAME] [DATE] 11.11 sobib või mis kuupäev on soodsaim [DATE] 13:28" at bounding box center [103, 201] width 128 height 39
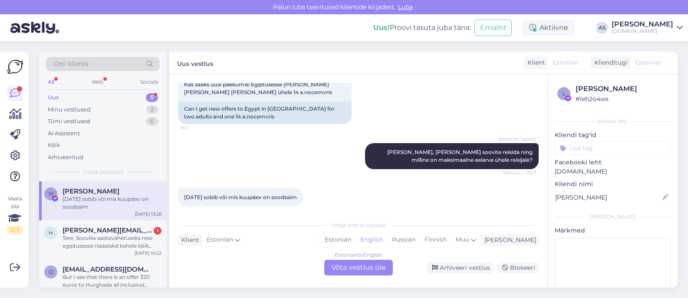
scroll to position [6453, 0]
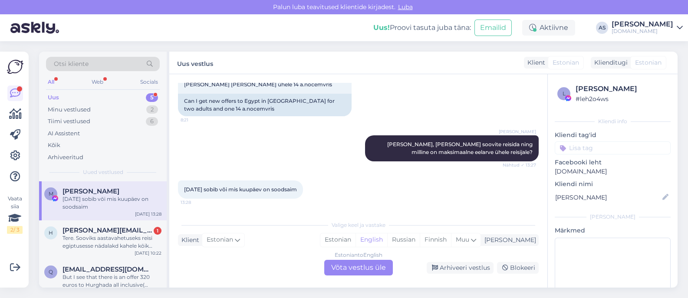
click at [59, 196] on div "M [PERSON_NAME] [DATE] sobib või mis kuupäev on soodsaim" at bounding box center [102, 199] width 117 height 23
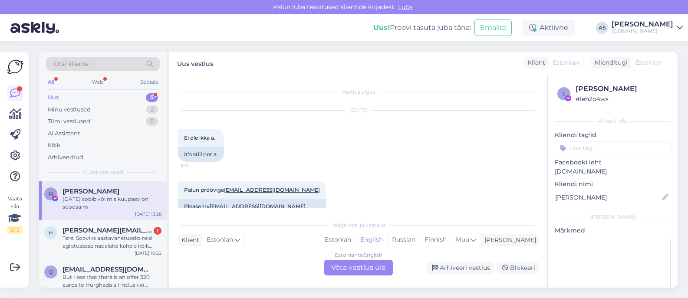
click at [104, 194] on span "[PERSON_NAME]" at bounding box center [91, 192] width 57 height 8
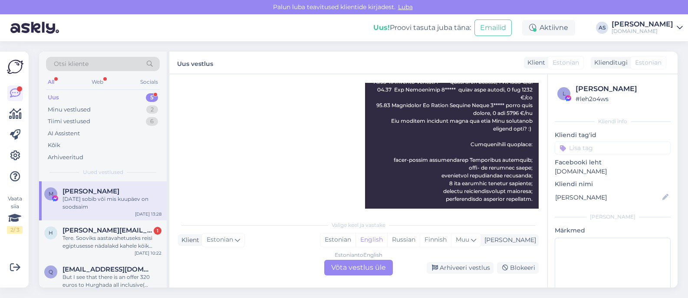
scroll to position [6453, 0]
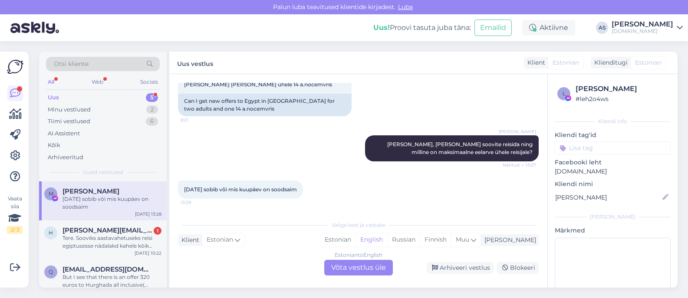
click at [370, 264] on div "Estonian to English Võta vestlus üle" at bounding box center [358, 268] width 69 height 16
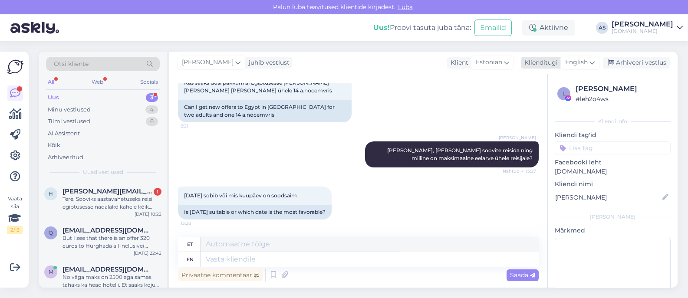
click at [581, 56] on div "English" at bounding box center [580, 63] width 39 height 14
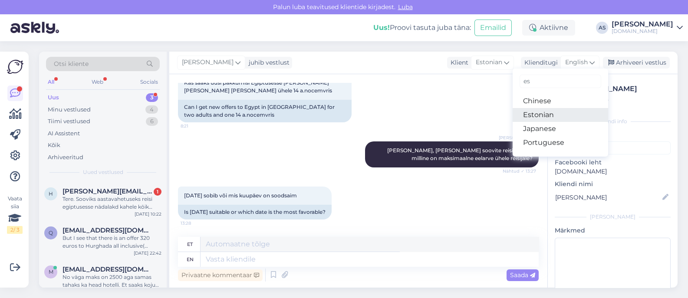
click at [554, 118] on link "Estonian" at bounding box center [561, 115] width 96 height 14
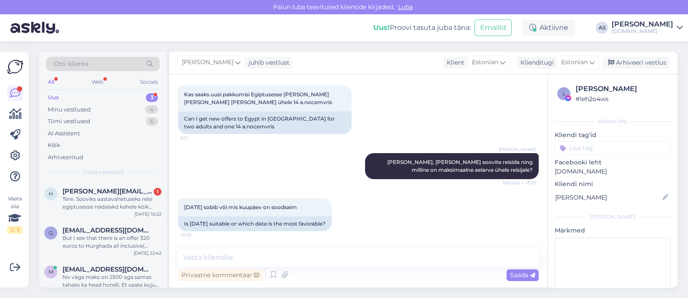
scroll to position [6443, 0]
drag, startPoint x: 461, startPoint y: 153, endPoint x: 528, endPoint y: 166, distance: 68.1
click at [528, 166] on div "[PERSON_NAME], millal soovite reisida ning milline on maksimaalne eelarve ühele…" at bounding box center [452, 166] width 174 height 26
copy span "milline on maksimaalne eelarve ühele reisijale?"
click at [313, 263] on textarea at bounding box center [358, 258] width 361 height 18
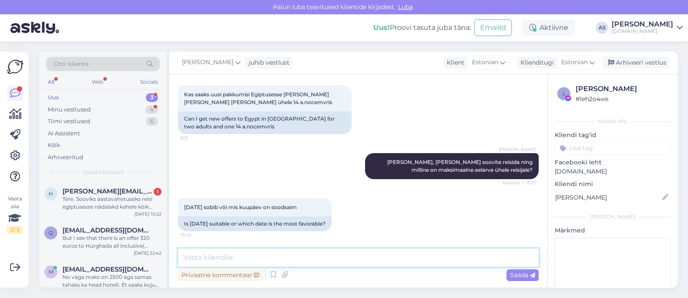
paste textarea "milline on maksimaalne eelarve ühele reisijale?"
click at [189, 259] on textarea "milline on maksimaalne eelarve ühele reisijale?" at bounding box center [358, 258] width 361 height 18
type textarea "Milline on maksimaalne eelarve ühele reisijale?"
click at [515, 276] on span "Saada" at bounding box center [522, 275] width 25 height 8
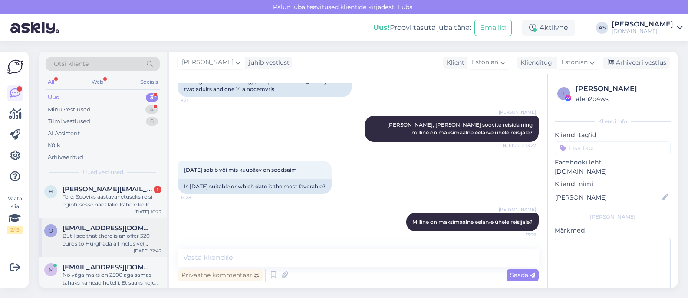
scroll to position [0, 0]
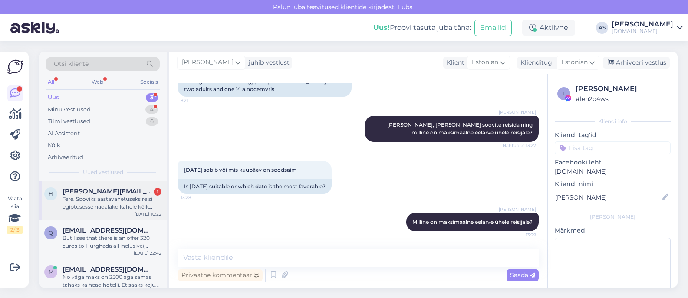
click at [122, 205] on div "Tere. Sooviks aastavahetuseks reisi egiptusesse nädalakd kahele kōik hinnas 5* …" at bounding box center [112, 203] width 99 height 16
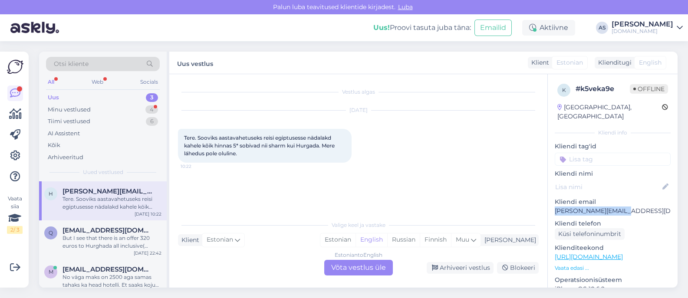
drag, startPoint x: 628, startPoint y: 203, endPoint x: 553, endPoint y: 204, distance: 74.7
click at [553, 204] on div "k # k5veka9e Offline [GEOGRAPHIC_DATA], [GEOGRAPHIC_DATA] Kliendi info Kliendi …" at bounding box center [613, 257] width 130 height 366
copy p "[PERSON_NAME][EMAIL_ADDRESS][DOMAIN_NAME]"
drag, startPoint x: 186, startPoint y: 138, endPoint x: 249, endPoint y: 154, distance: 65.1
click at [249, 154] on div "Tere. Sooviks aastavahetuseks reisi egiptusesse nädalakd kahele kōik hinnas 5* …" at bounding box center [265, 146] width 174 height 34
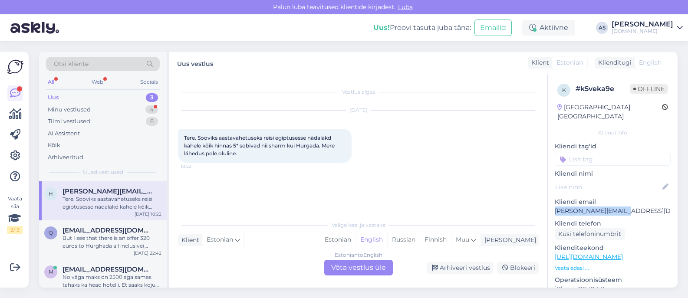
drag, startPoint x: 182, startPoint y: 138, endPoint x: 251, endPoint y: 155, distance: 71.9
click at [251, 155] on div "Tere. Sooviks aastavahetuseks reisi egiptusesse nädalakd kahele kōik hinnas 5* …" at bounding box center [265, 146] width 174 height 34
copy span "Tere. Sooviks aastavahetuseks reisi egiptusesse nädalakd kahele kōik hinnas 5* …"
click at [314, 186] on div "Vestlus algas [DATE] Tere. Sooviks aastavahetuseks reisi egiptusesse nädalakd k…" at bounding box center [362, 146] width 369 height 126
click at [346, 271] on div "Estonian to English Võta vestlus üle" at bounding box center [358, 268] width 69 height 16
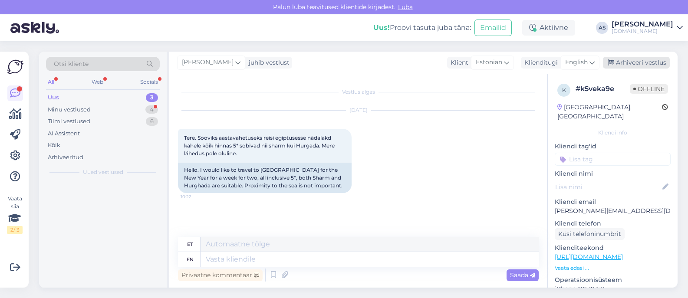
click at [630, 66] on div "Arhiveeri vestlus" at bounding box center [636, 63] width 67 height 12
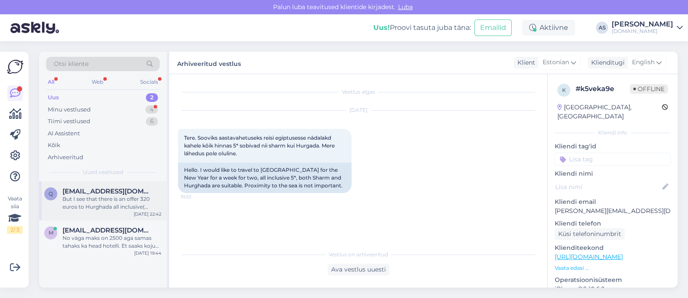
click at [129, 207] on div "But I see that there is an offer 320 euros to Hurghada all inclusive( [GEOGRAPH…" at bounding box center [112, 203] width 99 height 16
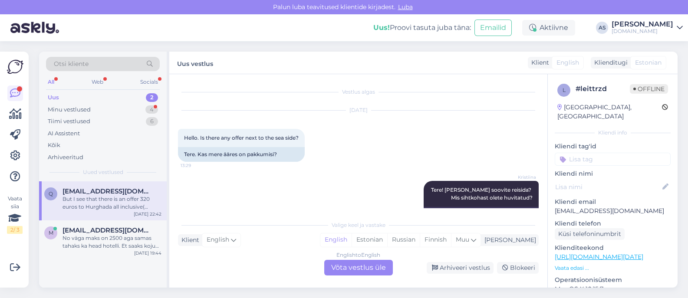
scroll to position [661, 0]
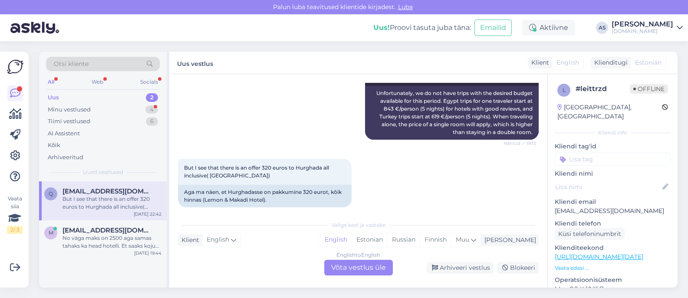
click at [582, 264] on p "Vaata edasi ..." at bounding box center [613, 268] width 116 height 8
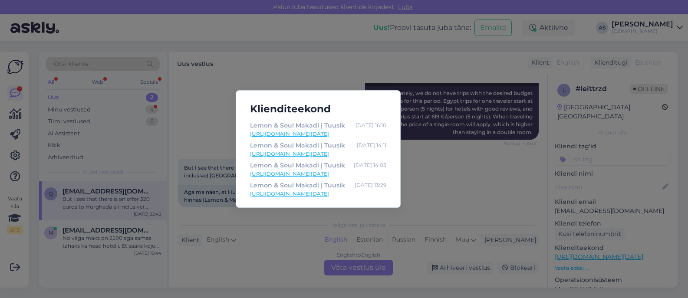
click at [300, 134] on link "[URL][DOMAIN_NAME][DATE]" at bounding box center [318, 134] width 136 height 8
click at [443, 175] on div "Klienditeekond Lemon & Soul Makadi | Tuusik [DATE] 16:10 [URL][DOMAIN_NAME][DAT…" at bounding box center [344, 149] width 688 height 298
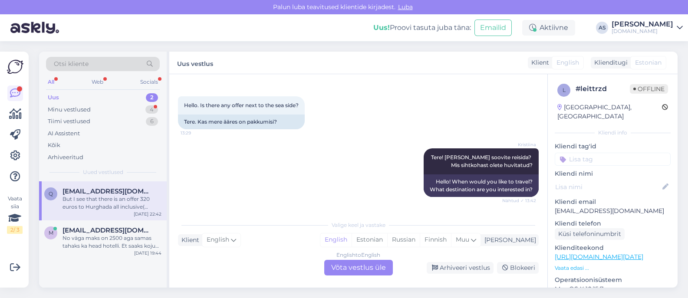
scroll to position [9, 0]
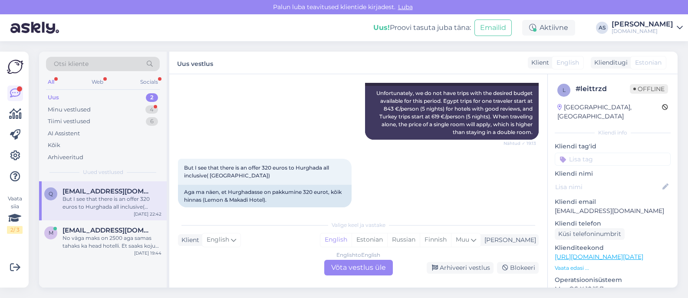
click at [358, 269] on div "English to English Võta vestlus üle" at bounding box center [358, 268] width 69 height 16
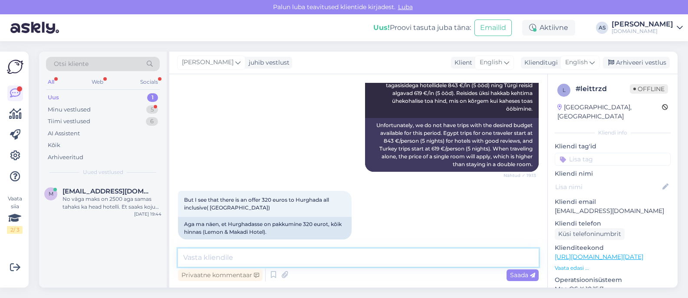
click at [347, 260] on textarea at bounding box center [358, 258] width 361 height 18
type textarea "Tere, see hind kehtib 4-öisele reisile. Kas Teile sobiks see? :)"
click at [580, 63] on span "English" at bounding box center [576, 63] width 23 height 10
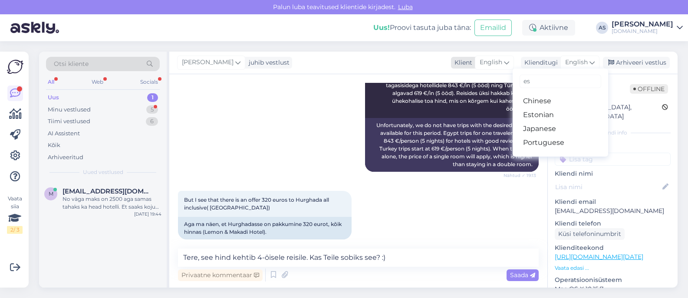
click at [510, 63] on div "English" at bounding box center [494, 63] width 39 height 14
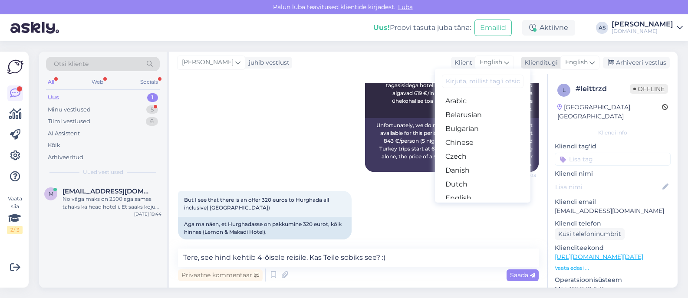
click at [581, 60] on span "English" at bounding box center [576, 63] width 23 height 10
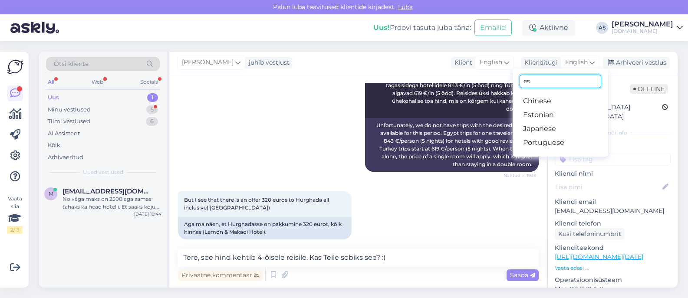
click at [548, 79] on input "es" at bounding box center [561, 81] width 82 height 13
click at [515, 280] on div "Saada" at bounding box center [523, 276] width 32 height 12
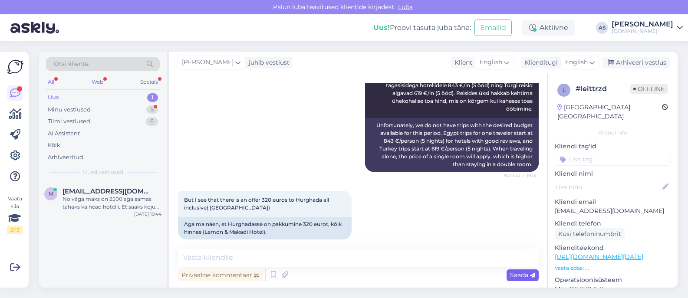
scroll to position [684, 0]
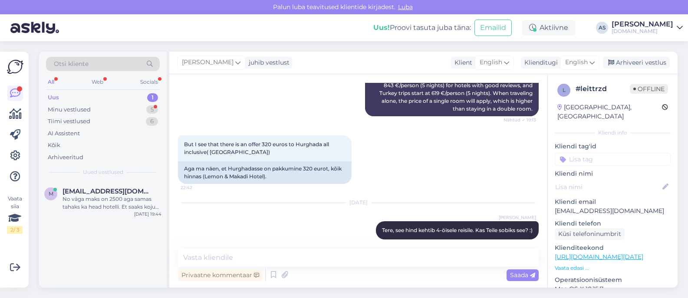
click at [500, 177] on div "But I see that there is an offer 320 euros to Hurghada all inclusive( Lemon & M…" at bounding box center [358, 160] width 361 height 68
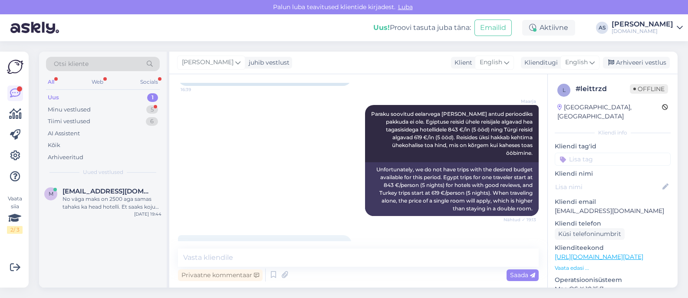
scroll to position [684, 0]
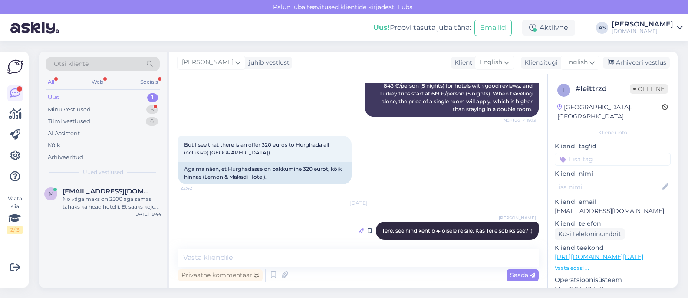
click at [359, 228] on icon at bounding box center [361, 230] width 5 height 5
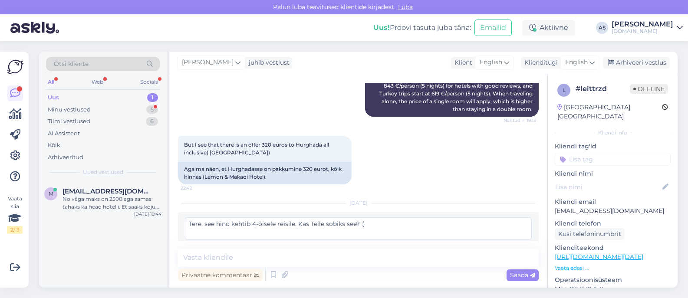
drag, startPoint x: 397, startPoint y: 220, endPoint x: 168, endPoint y: 221, distance: 229.3
click at [168, 221] on div "Otsi kliente All Web Socials Uus 1 Minu vestlused 5 Tiimi vestlused 6 AI Assist…" at bounding box center [358, 170] width 639 height 236
paste textarea "Hello, this price is for a 4-night trip. Would that suit you"
type textarea "Hello, this price is for a 4-night trip. Would that suit you? :)"
click at [511, 245] on span "Muuda" at bounding box center [513, 249] width 30 height 8
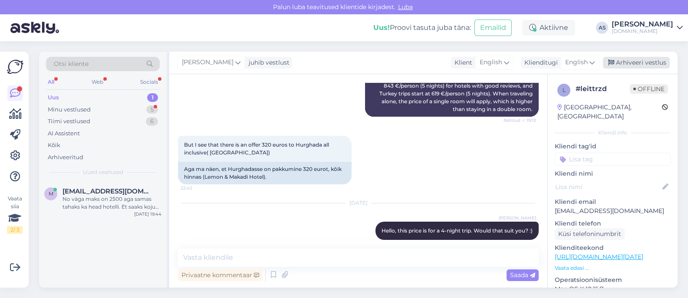
click at [644, 63] on div "Arhiveeri vestlus" at bounding box center [636, 63] width 67 height 12
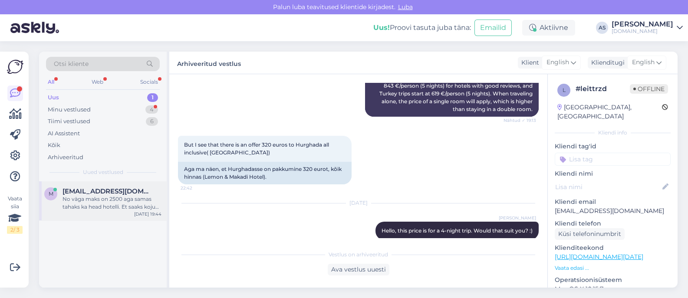
click at [120, 203] on div "No väga maks on 2500 aga samas tahaks ka head hotelli. Et saaks koju [PERSON_NA…" at bounding box center [112, 203] width 99 height 16
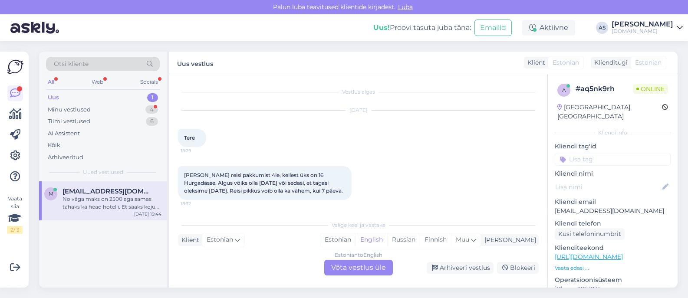
scroll to position [226, 0]
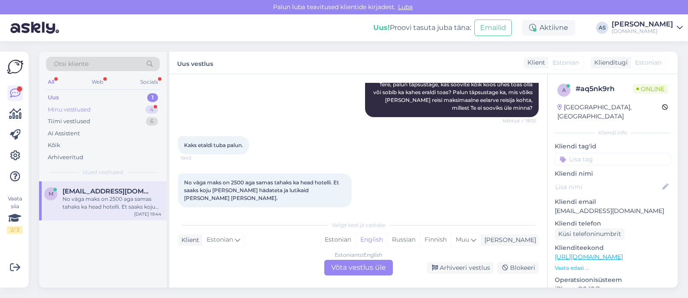
click at [92, 112] on div "Minu vestlused 4" at bounding box center [103, 110] width 114 height 12
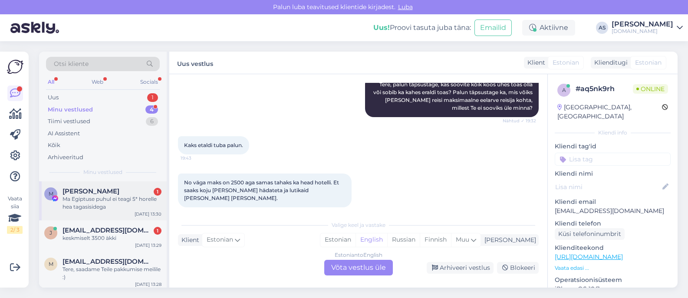
click at [115, 208] on div "Ma Egiptuse puhul ei teagi 5* horelle hea tagasisidega" at bounding box center [112, 203] width 99 height 16
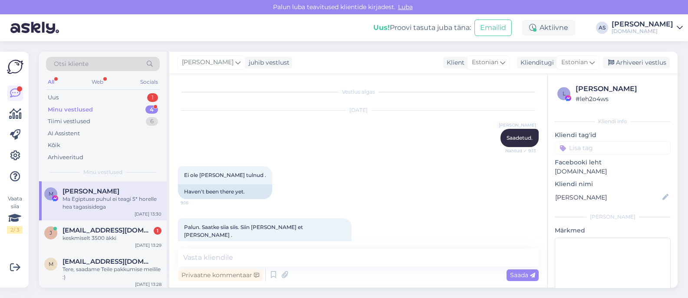
scroll to position [6414, 0]
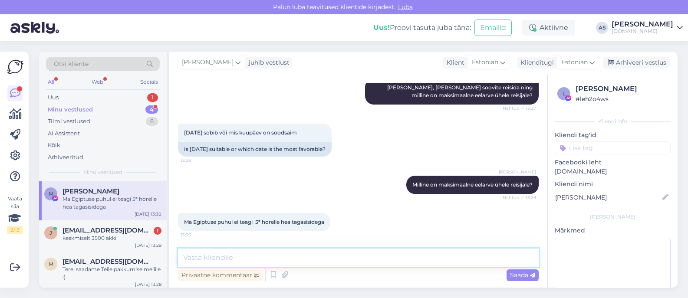
click at [227, 255] on textarea at bounding box center [358, 258] width 361 height 18
type textarea "Hästi, vaatame üle :)"
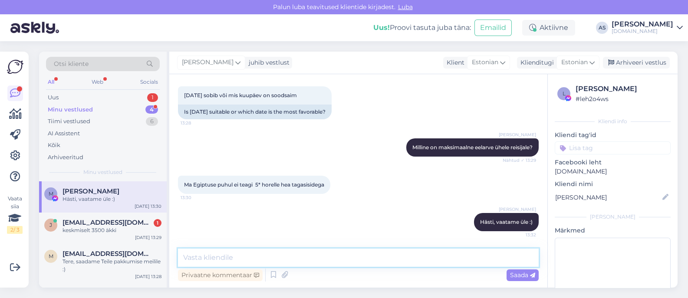
scroll to position [6451, 0]
click at [106, 229] on div "keskmiselt 3500 äkki" at bounding box center [112, 231] width 99 height 8
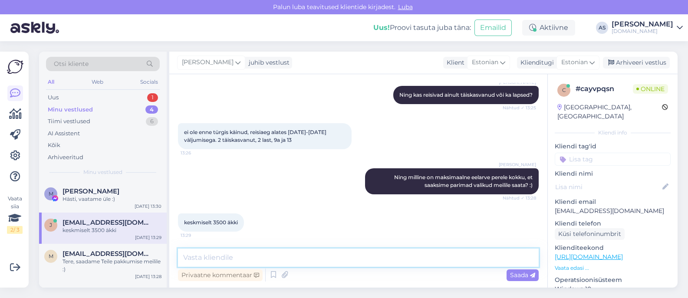
click at [251, 260] on textarea at bounding box center [358, 258] width 361 height 18
type textarea "Tänan täpsustamast! Saadame Teile pakkumise meilile paari tunni jooksul :)"
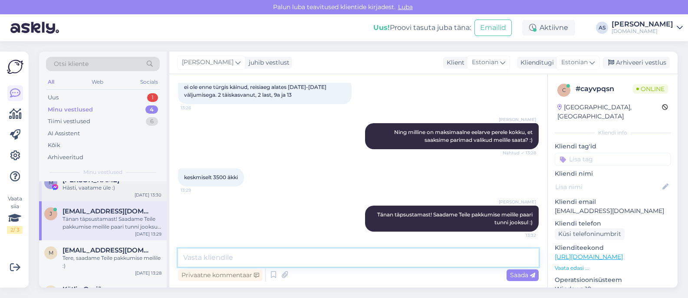
scroll to position [0, 0]
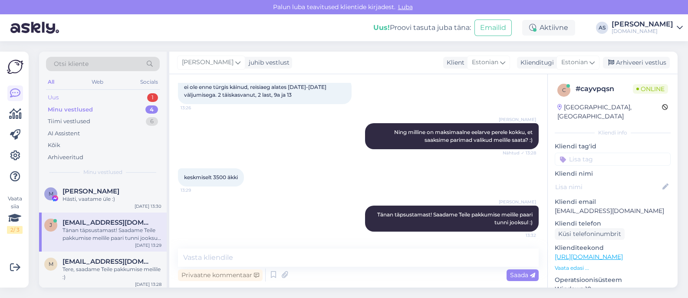
click at [114, 102] on div "Uus 1" at bounding box center [103, 98] width 114 height 12
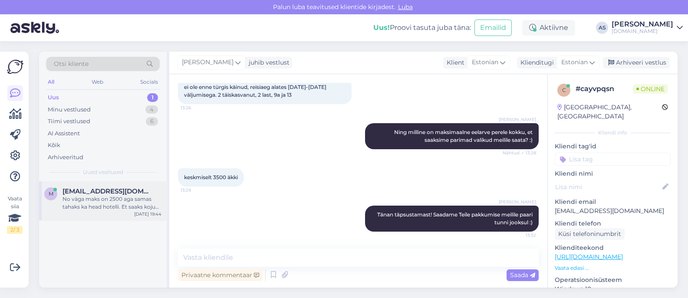
click at [117, 209] on div "No väga maks on 2500 aga samas tahaks ka head hotelli. Et saaks koju [PERSON_NA…" at bounding box center [112, 203] width 99 height 16
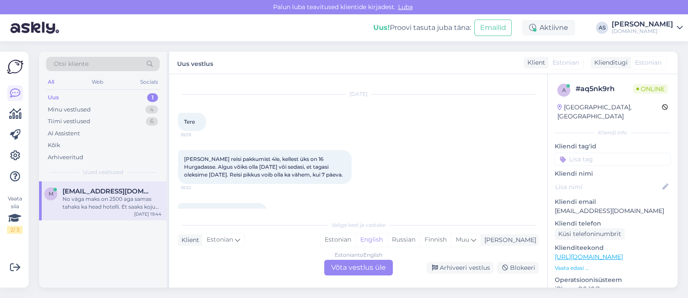
scroll to position [9, 0]
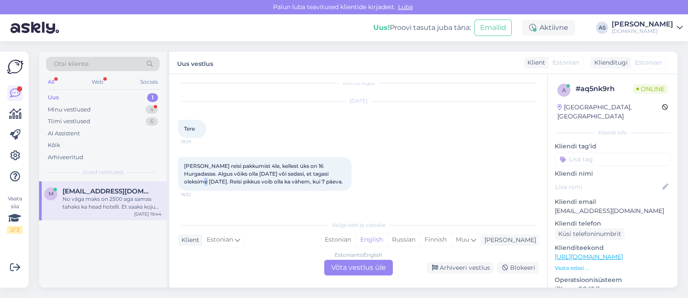
click at [330, 175] on span "[PERSON_NAME] reisi pakkumist 4le, kellest üks on 16 Hurgadasse. Algus võiks ol…" at bounding box center [263, 174] width 159 height 22
drag, startPoint x: 601, startPoint y: 201, endPoint x: 554, endPoint y: 200, distance: 47.8
click at [554, 200] on div "a # aq5nk9rh Online [GEOGRAPHIC_DATA], [GEOGRAPHIC_DATA] Kliendi info Kliendi t…" at bounding box center [613, 257] width 130 height 366
copy p "[EMAIL_ADDRESS][DOMAIN_NAME]"
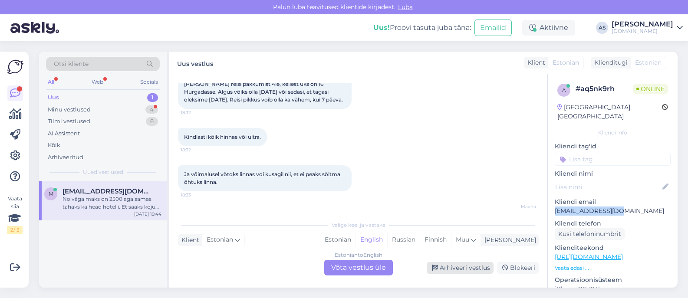
scroll to position [108, 0]
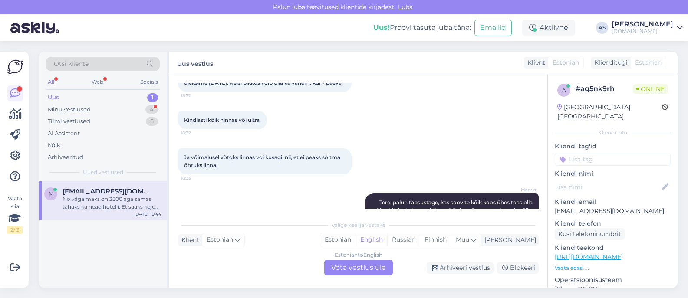
click at [465, 296] on div "Otsi kliente All Web Socials Uus 1 Minu vestlused 4 Tiimi vestlused 6 AI Assist…" at bounding box center [361, 169] width 654 height 257
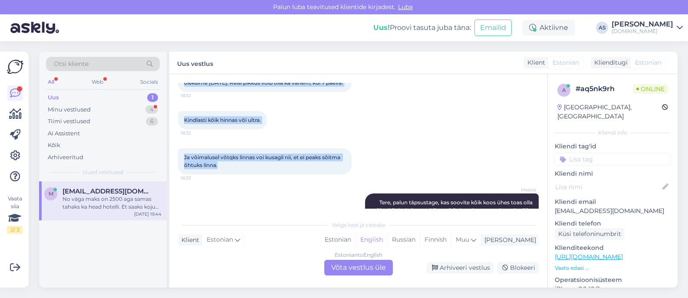
drag, startPoint x: 190, startPoint y: 125, endPoint x: 287, endPoint y: 168, distance: 106.0
click at [287, 168] on div "Vestlus algas [DATE] Tere 18:29 Sooviks reisi pakkumist 4le, kellest üks on 16 …" at bounding box center [362, 146] width 369 height 126
copy div "[PERSON_NAME] reisi pakkumist 4le, kellest üks on 16 Hurgadasse. Algus võiks ol…"
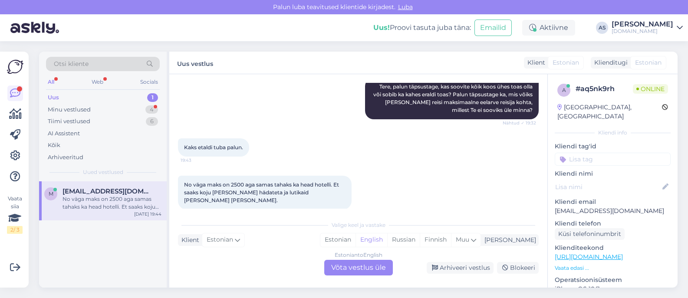
scroll to position [226, 0]
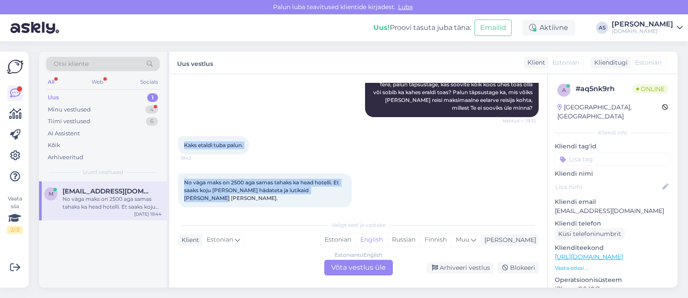
drag, startPoint x: 183, startPoint y: 142, endPoint x: 341, endPoint y: 193, distance: 166.4
click at [341, 193] on div "Vestlus algas [DATE] Tere 18:29 Sooviks reisi pakkumist 4le, kellest üks on 16 …" at bounding box center [362, 146] width 369 height 126
copy div "Kaks etaldi tuba palun. 19:43 No väga maks on 2500 aga samas tahaks ka head hot…"
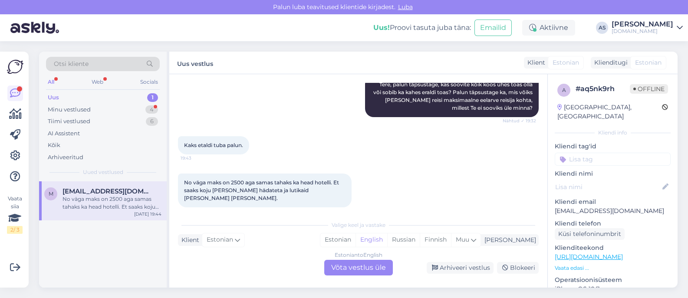
click at [104, 190] on span "[EMAIL_ADDRESS][DOMAIN_NAME]" at bounding box center [108, 192] width 90 height 8
click at [442, 268] on div "Arhiveeri vestlus" at bounding box center [460, 268] width 67 height 12
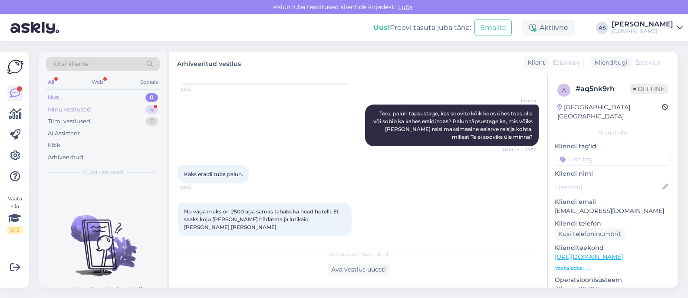
click at [147, 107] on div "4" at bounding box center [151, 110] width 13 height 9
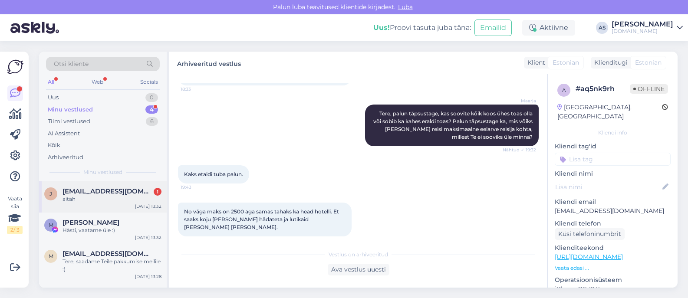
click at [131, 192] on span "[EMAIL_ADDRESS][DOMAIN_NAME]" at bounding box center [108, 192] width 90 height 8
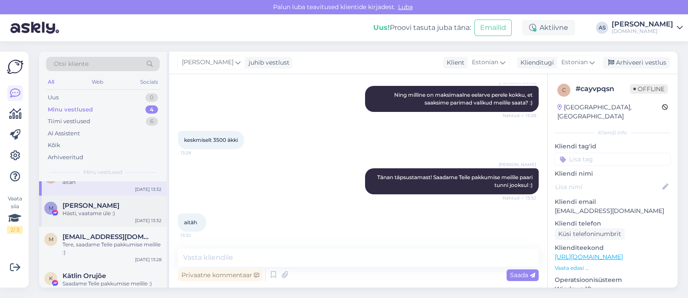
scroll to position [26, 0]
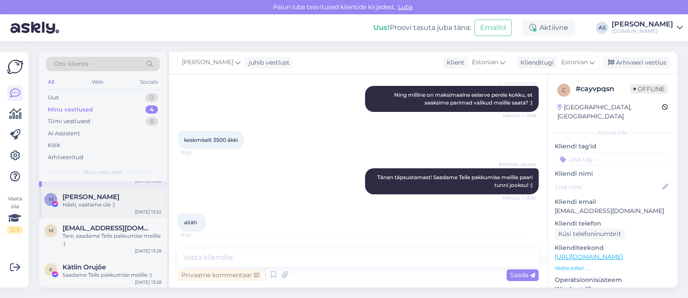
click at [111, 201] on div "Hästi, vaatame üle :)" at bounding box center [112, 205] width 99 height 8
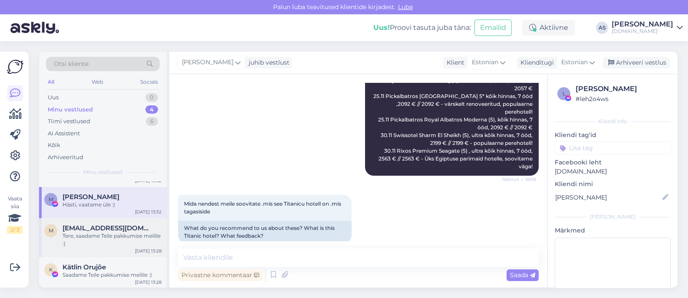
click at [127, 239] on div "Tere, saadame Teile pakkumise meilile :)" at bounding box center [112, 240] width 99 height 16
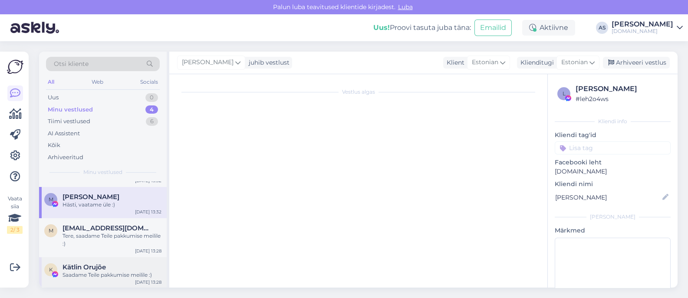
scroll to position [15, 0]
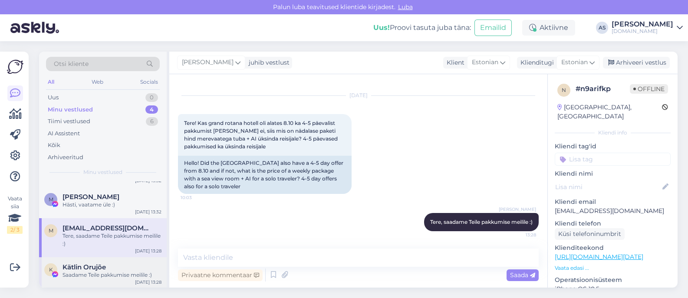
click at [119, 274] on div "Saadame Teile pakkumise meilile :)" at bounding box center [112, 275] width 99 height 8
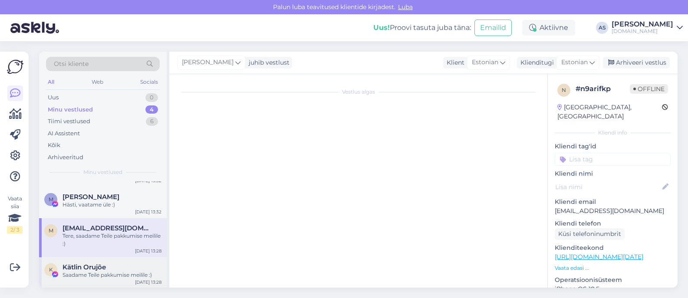
scroll to position [5884, 0]
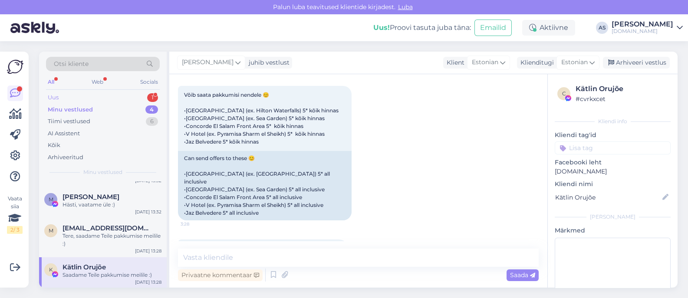
click at [140, 100] on div "Uus 1" at bounding box center [103, 98] width 114 height 12
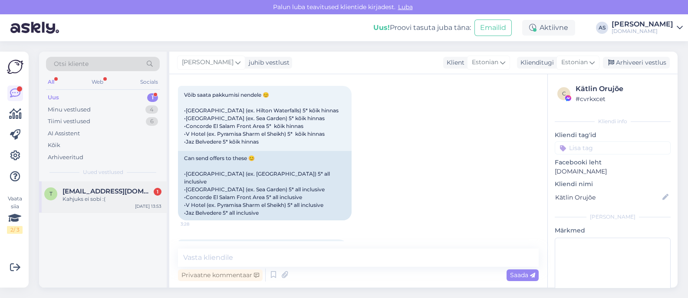
click at [131, 201] on div "Kahjuks ei sobi :(" at bounding box center [112, 199] width 99 height 8
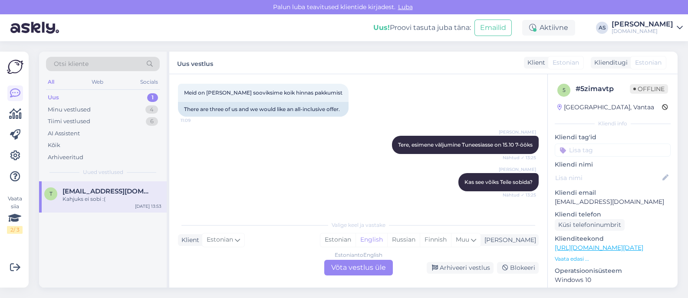
scroll to position [231, 0]
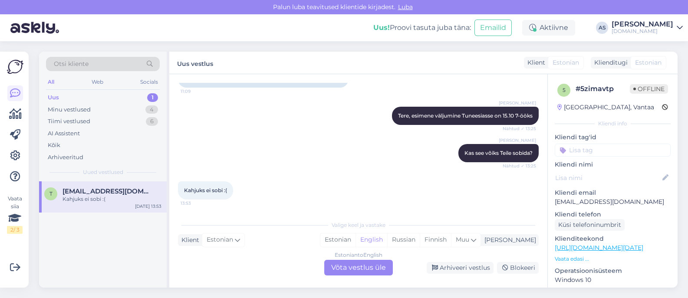
click at [469, 274] on div "Estonian to English Võta vestlus üle Arhiveeri vestlus Blokeeri" at bounding box center [358, 268] width 361 height 16
click at [469, 267] on div "Arhiveeri vestlus" at bounding box center [460, 268] width 67 height 12
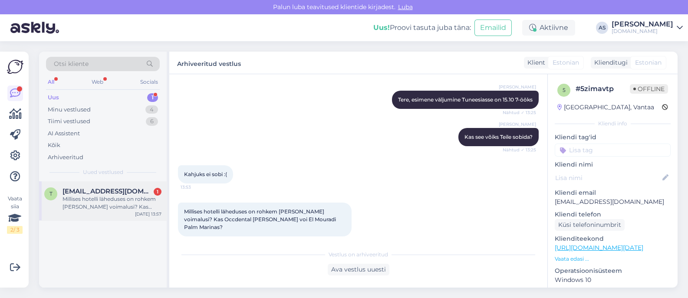
click at [119, 203] on div "Millises hotelli läheduses on rohkem [PERSON_NAME] voimalusi? Kas Occdental [PE…" at bounding box center [112, 203] width 99 height 16
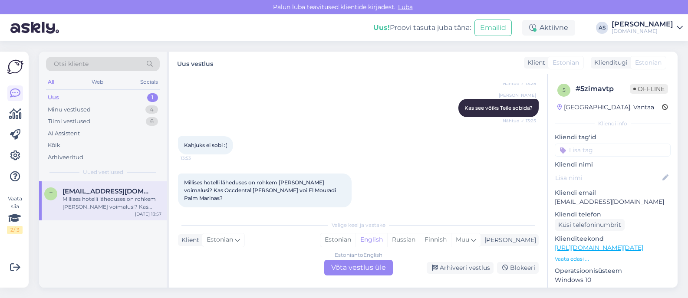
click at [328, 267] on div "Estonian to English Võta vestlus üle" at bounding box center [358, 268] width 69 height 16
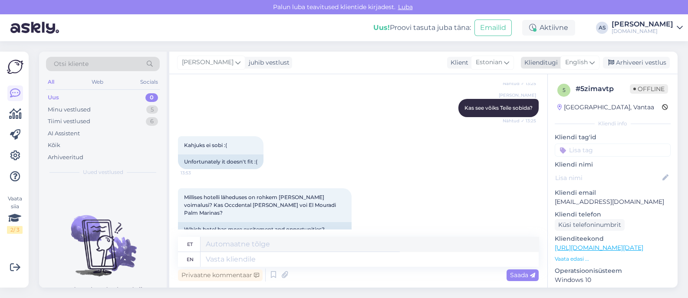
click at [585, 67] on span "English" at bounding box center [576, 63] width 23 height 10
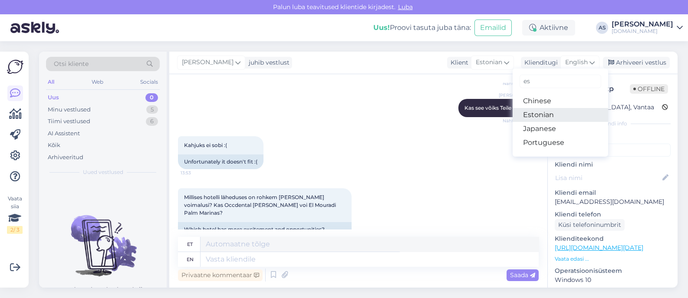
click at [555, 112] on link "Estonian" at bounding box center [561, 115] width 96 height 14
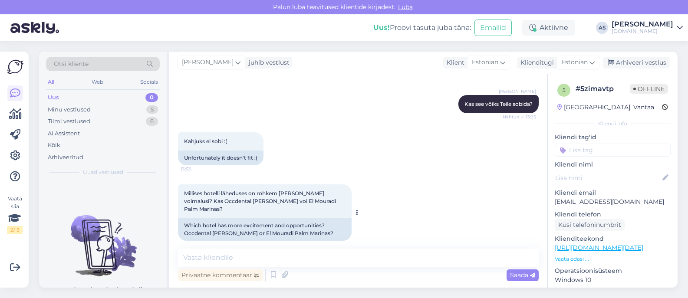
scroll to position [281, 0]
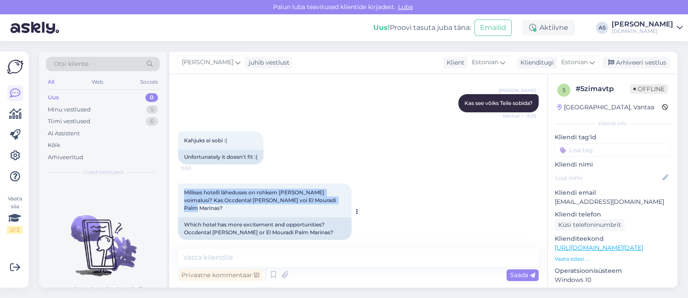
drag, startPoint x: 213, startPoint y: 193, endPoint x: 347, endPoint y: 200, distance: 134.8
click at [347, 200] on div "Millises hotelli läheduses on rohkem [PERSON_NAME] voimalusi? Kas Occdental [PE…" at bounding box center [265, 201] width 174 height 34
copy span "Millises hotelli läheduses on rohkem [PERSON_NAME] voimalusi? Kas Occdental [PE…"
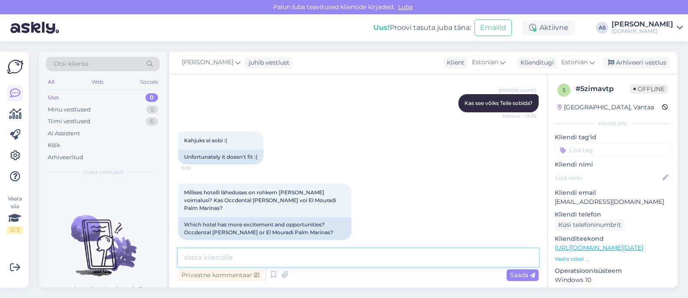
click at [293, 265] on textarea at bounding box center [358, 258] width 361 height 18
paste textarea "Occidental [PERSON_NAME] ([PERSON_NAME]) Plussid: Asub mere ääres, liivarand + …"
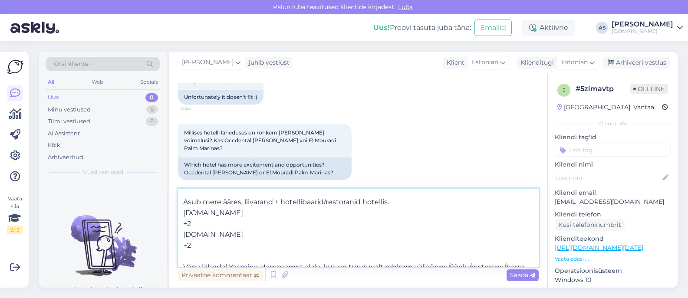
scroll to position [54, 0]
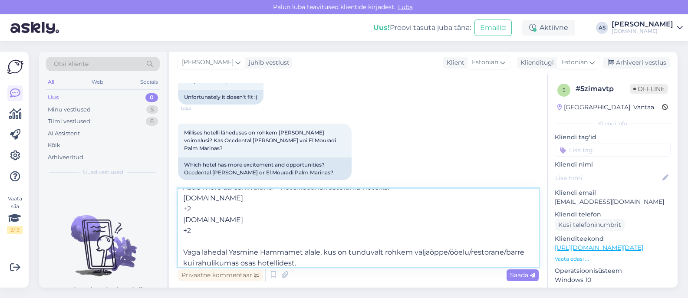
drag, startPoint x: 218, startPoint y: 231, endPoint x: 175, endPoint y: 198, distance: 53.7
click at [175, 198] on div "Vestlus algas [DATE] Tere, 11:02 Hello, Kas enam 7 päevaseid Tuneesia reise ei …" at bounding box center [358, 181] width 378 height 214
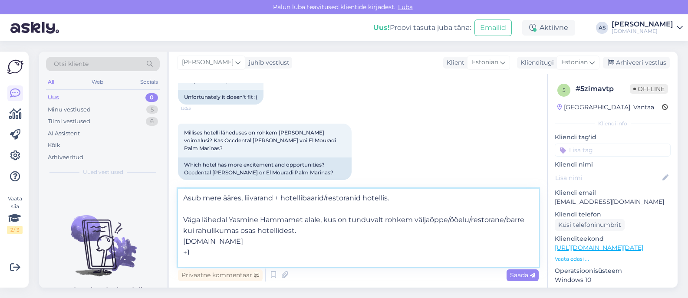
click at [218, 211] on textarea "Occidental [PERSON_NAME] ([PERSON_NAME]) Plussid: Asub mere ääres, liivarand + …" at bounding box center [358, 228] width 361 height 78
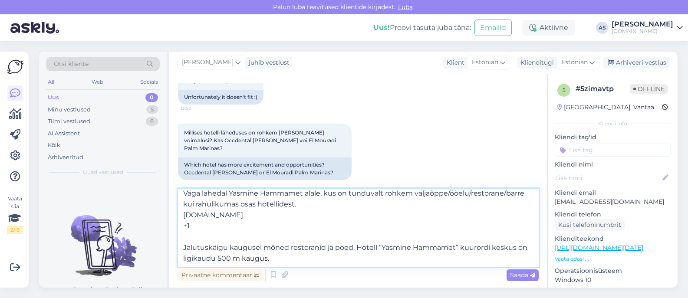
scroll to position [59, 0]
drag, startPoint x: 236, startPoint y: 234, endPoint x: 178, endPoint y: 216, distance: 61.0
click at [178, 216] on textarea "Occidental [PERSON_NAME] ([PERSON_NAME]) Plussid: Asub mere ääres, liivarand + …" at bounding box center [358, 228] width 361 height 78
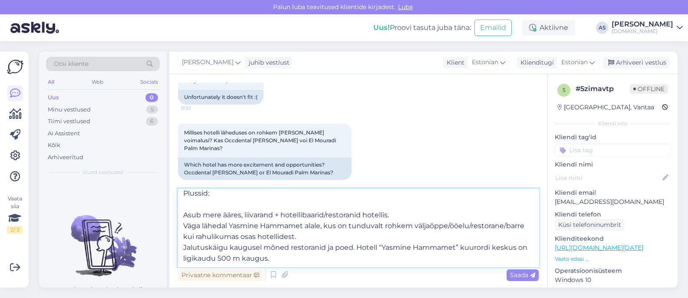
scroll to position [0, 0]
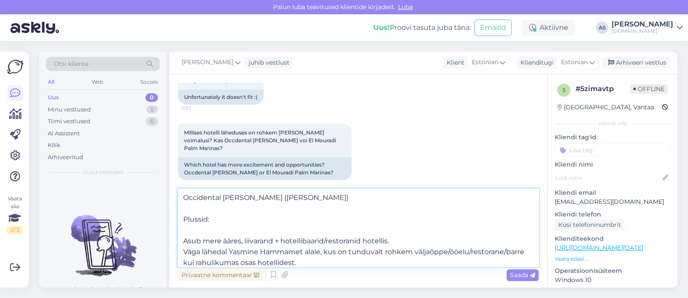
drag, startPoint x: 380, startPoint y: 248, endPoint x: 343, endPoint y: 201, distance: 60.0
click at [343, 201] on textarea "Occidental [PERSON_NAME] ([PERSON_NAME]) Plussid: Asub mere ääres, liivarand + …" at bounding box center [358, 228] width 361 height 78
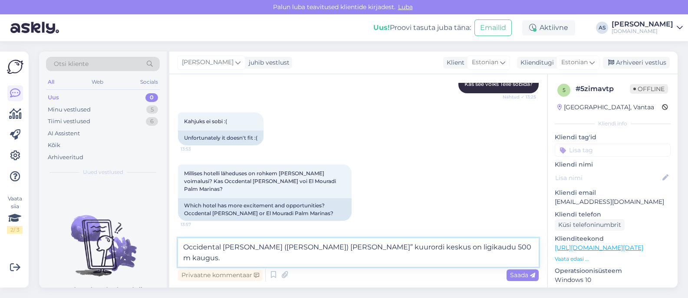
scroll to position [291, 0]
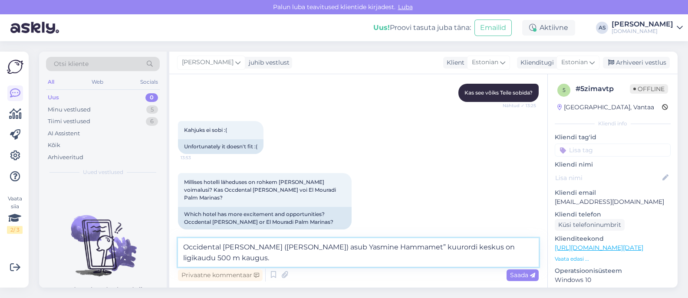
drag, startPoint x: 499, startPoint y: 247, endPoint x: 504, endPoint y: 248, distance: 4.5
click at [504, 248] on textarea "Occidental [PERSON_NAME] ([PERSON_NAME]) asub Yasmine Hammamet” kuurordi keskus…" at bounding box center [358, 252] width 361 height 29
click at [471, 250] on textarea "Occidental [PERSON_NAME] ([PERSON_NAME]) asub Yasmine Hammamet” kuurordi keskus…" at bounding box center [358, 252] width 361 height 29
click at [497, 250] on textarea "Occidental [PERSON_NAME] ([PERSON_NAME]) asub Yasmine Hammamet” kuurordi keskus…" at bounding box center [358, 252] width 361 height 29
click at [266, 259] on textarea "Occidental [PERSON_NAME] ([PERSON_NAME]) asub Yasmine Hammamet” kuurordi keskus…" at bounding box center [358, 252] width 361 height 29
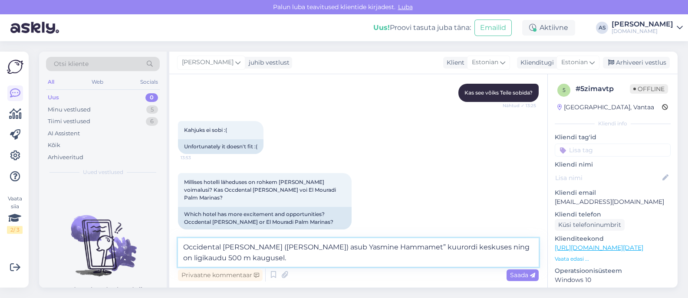
click at [316, 258] on textarea "Occidental [PERSON_NAME] ([PERSON_NAME]) asub Yasmine Hammamet” kuurordi keskus…" at bounding box center [358, 252] width 361 height 29
paste textarea "El Mouradi Palm Marina"
paste textarea "Keskmiselt rahulikum kui [PERSON_NAME]/[PERSON_NAME] õhtusel ajal?"
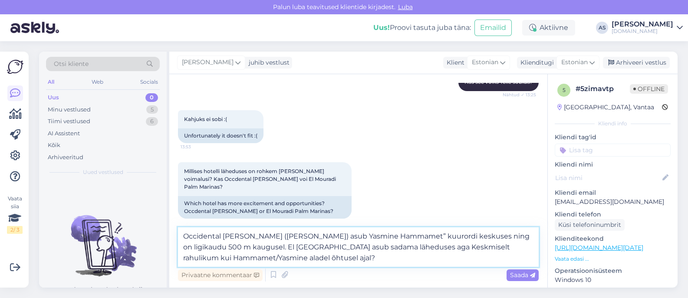
click at [464, 251] on textarea "Occidental [PERSON_NAME] ([PERSON_NAME]) asub Yasmine Hammamet” kuurordi keskus…" at bounding box center [358, 248] width 361 height 40
type textarea "Occidental [PERSON_NAME] ([PERSON_NAME]) asub Yasmine Hammamet” kuurordi keskus…"
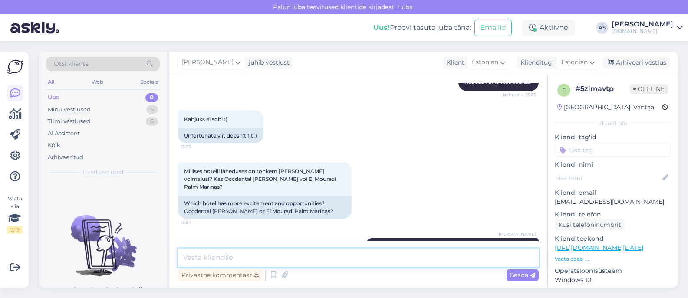
scroll to position [350, 0]
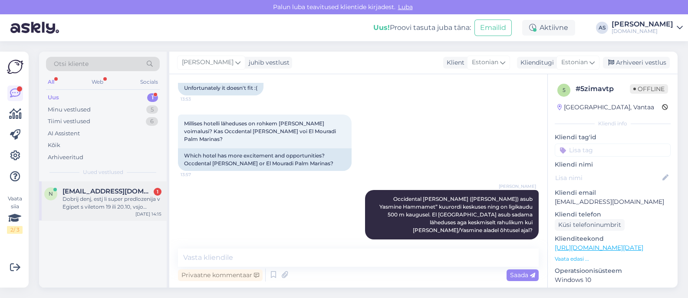
click at [113, 195] on div "Dobrij denj, estj li super predlozenija v Egipet s viletom 19 ili 20.10, vsjo v…" at bounding box center [112, 203] width 99 height 16
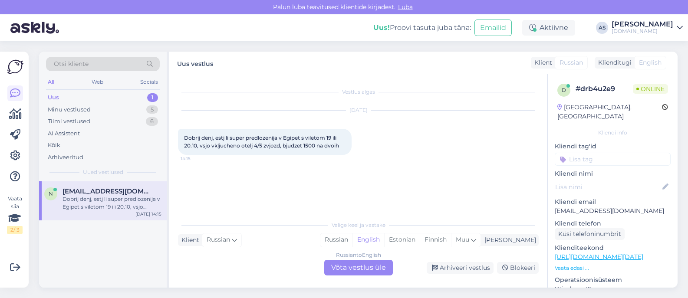
click at [357, 261] on div "Russian to English Võta vestlus üle" at bounding box center [358, 268] width 69 height 16
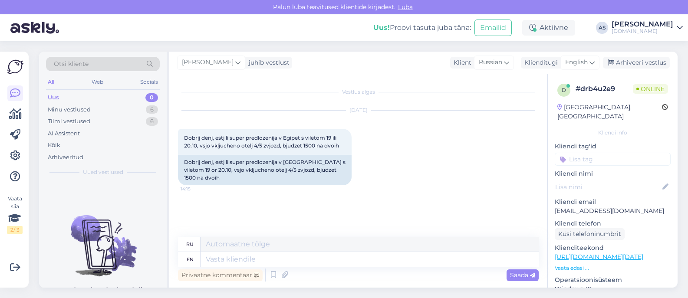
click at [258, 69] on div "[PERSON_NAME] juhib vestlust Klient Russian Arabic Belarusian Bulgarian Chinese…" at bounding box center [423, 63] width 509 height 23
click at [253, 64] on div "juhib vestlust" at bounding box center [267, 62] width 44 height 9
type input "y"
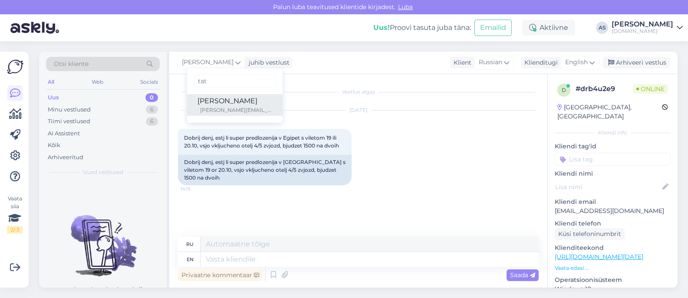
type input "tat"
click at [241, 114] on link "[PERSON_NAME] [PERSON_NAME][EMAIL_ADDRESS][DOMAIN_NAME]" at bounding box center [235, 105] width 96 height 22
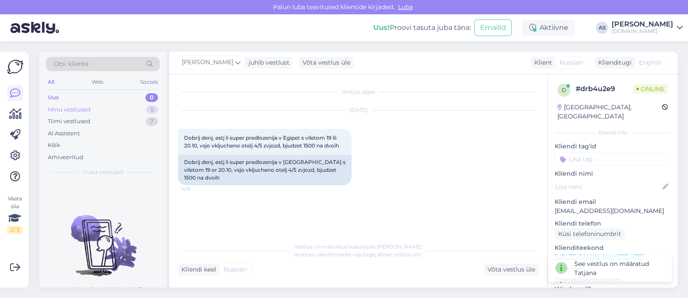
click at [108, 114] on div "Minu vestlused 5" at bounding box center [103, 110] width 114 height 12
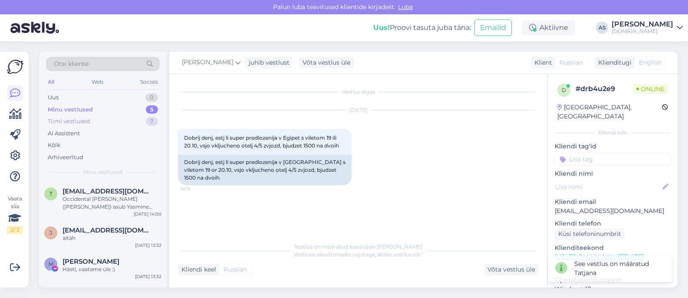
click at [105, 125] on div "Tiimi vestlused 7" at bounding box center [103, 122] width 114 height 12
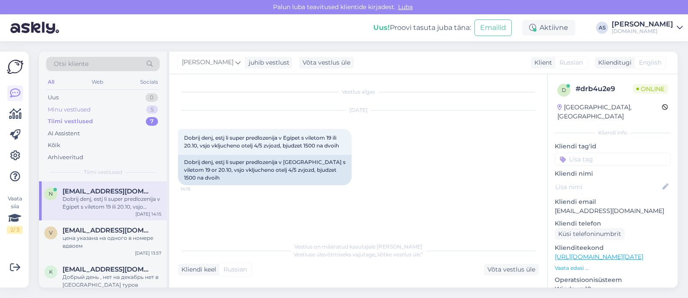
click at [119, 110] on div "Minu vestlused 5" at bounding box center [103, 110] width 114 height 12
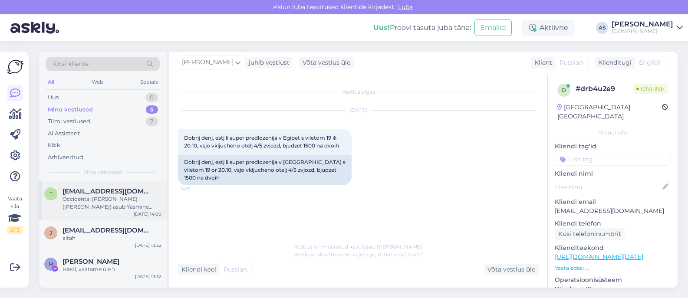
click at [98, 211] on div "t [EMAIL_ADDRESS][DOMAIN_NAME] Occidental [PERSON_NAME] ([PERSON_NAME]) asub Ya…" at bounding box center [103, 201] width 128 height 39
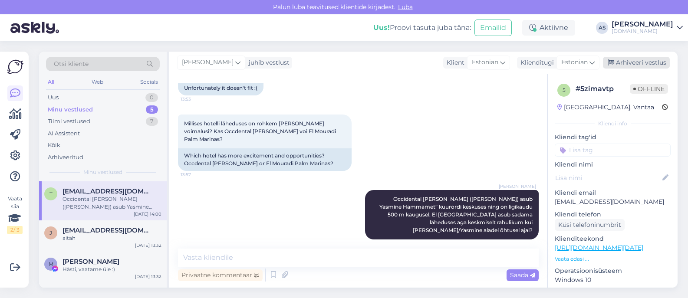
click at [652, 64] on div "Arhiveeri vestlus" at bounding box center [636, 63] width 67 height 12
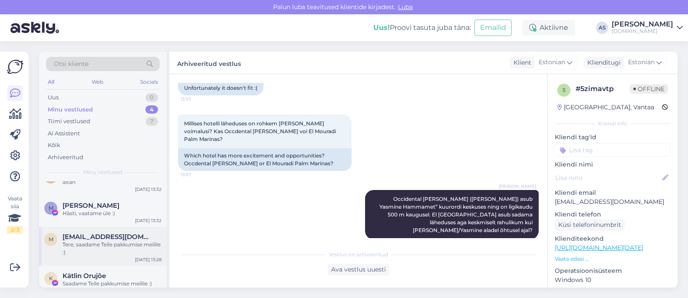
scroll to position [26, 0]
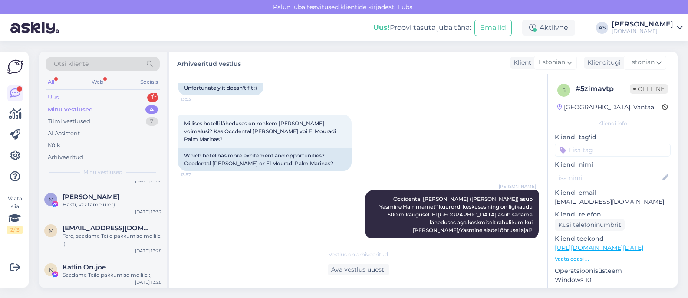
click at [75, 101] on div "Uus 1" at bounding box center [103, 98] width 114 height 12
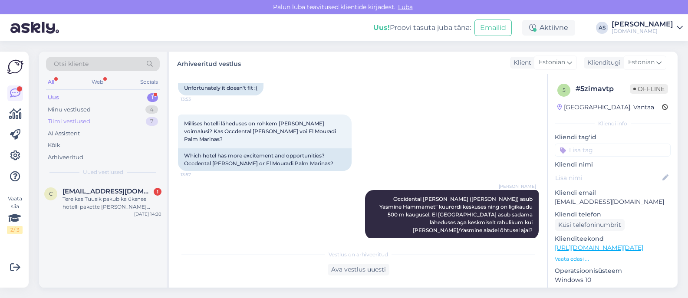
click at [96, 116] on div "Tiimi vestlused 7" at bounding box center [103, 122] width 114 height 12
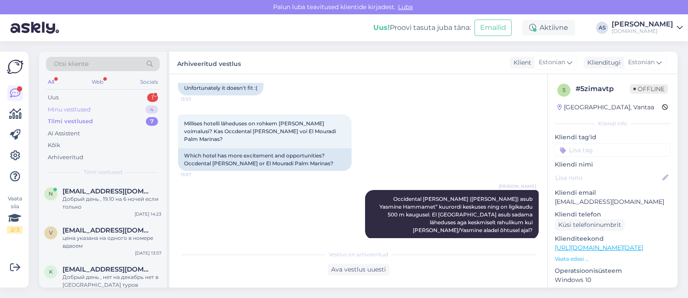
click at [96, 110] on div "Minu vestlused 4" at bounding box center [103, 110] width 114 height 12
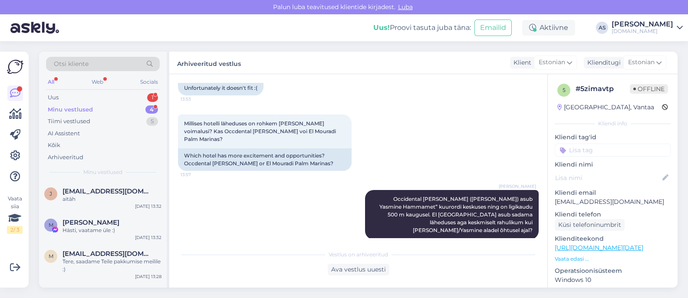
click at [118, 112] on div "Minu vestlused 4" at bounding box center [103, 110] width 114 height 12
click at [116, 122] on div "Tiimi vestlused 6" at bounding box center [103, 122] width 114 height 12
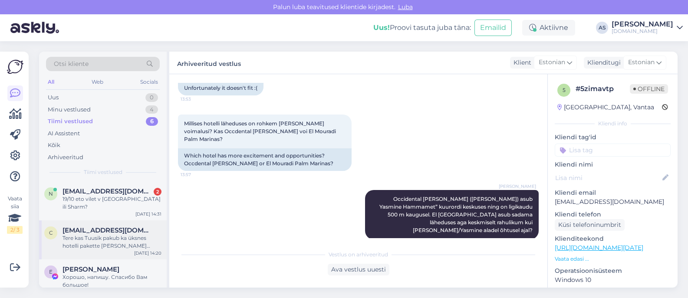
click at [141, 227] on div "[EMAIL_ADDRESS][DOMAIN_NAME]" at bounding box center [112, 231] width 99 height 8
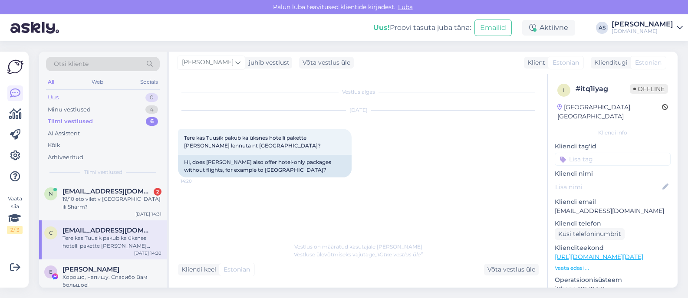
click at [118, 99] on div "Uus 0" at bounding box center [103, 98] width 114 height 12
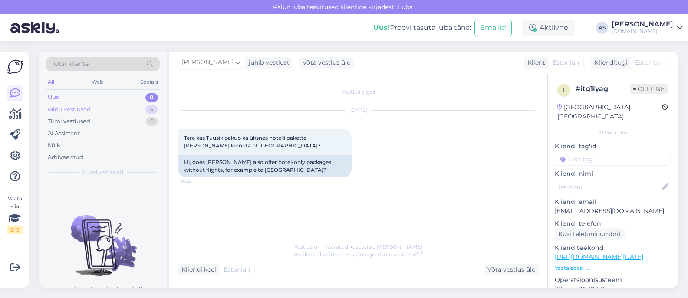
click at [117, 109] on div "Minu vestlused 4" at bounding box center [103, 110] width 114 height 12
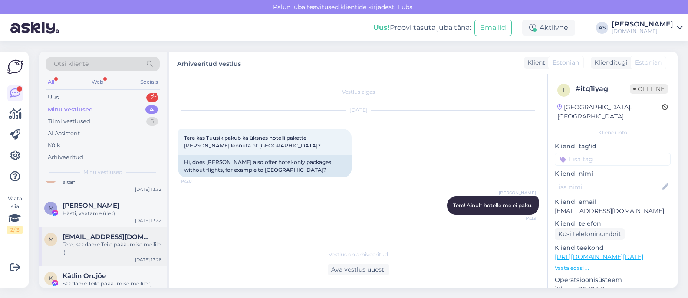
scroll to position [26, 0]
